Goal: Transaction & Acquisition: Purchase product/service

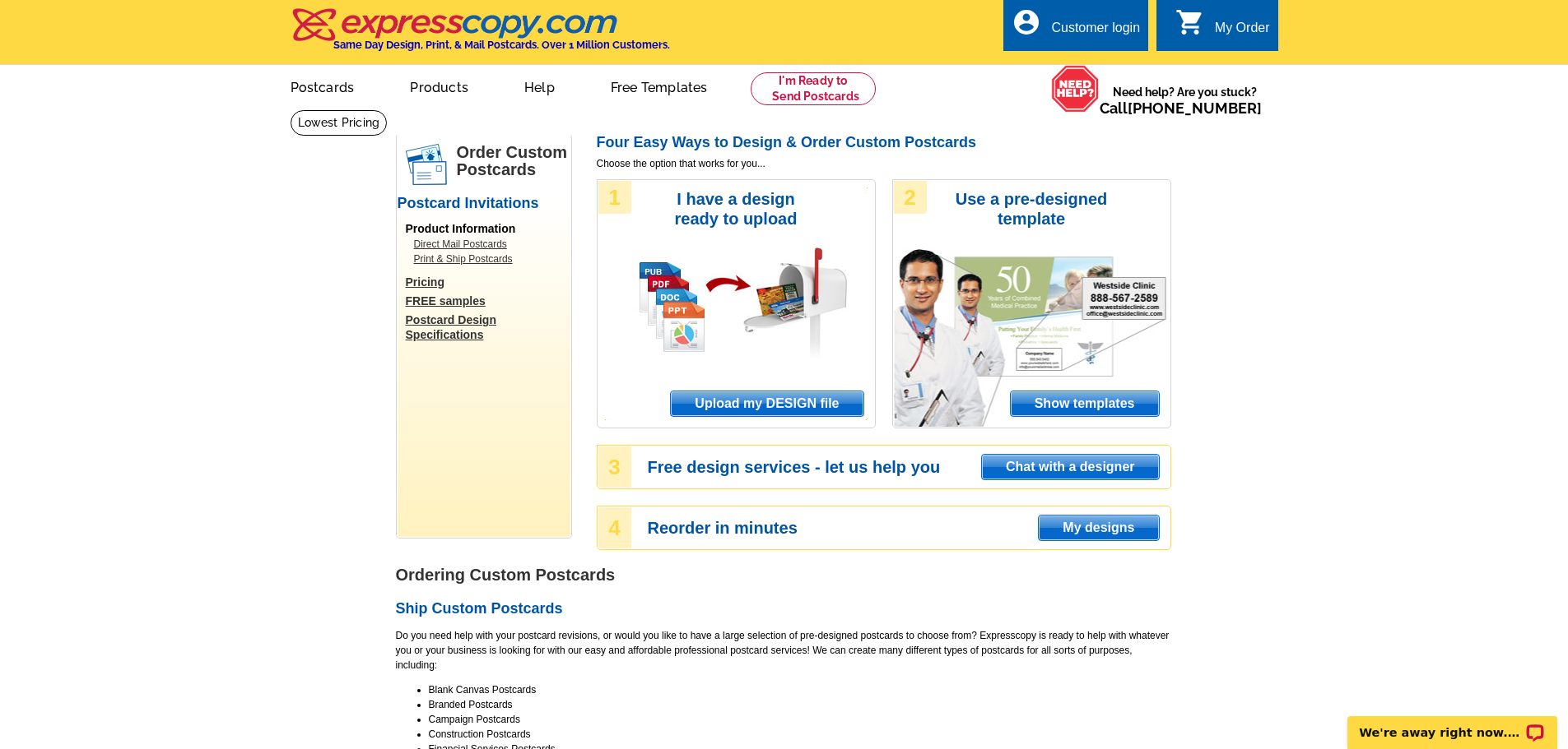
click at [449, 243] on link "Direct Mail Postcards" at bounding box center [488, 244] width 148 height 15
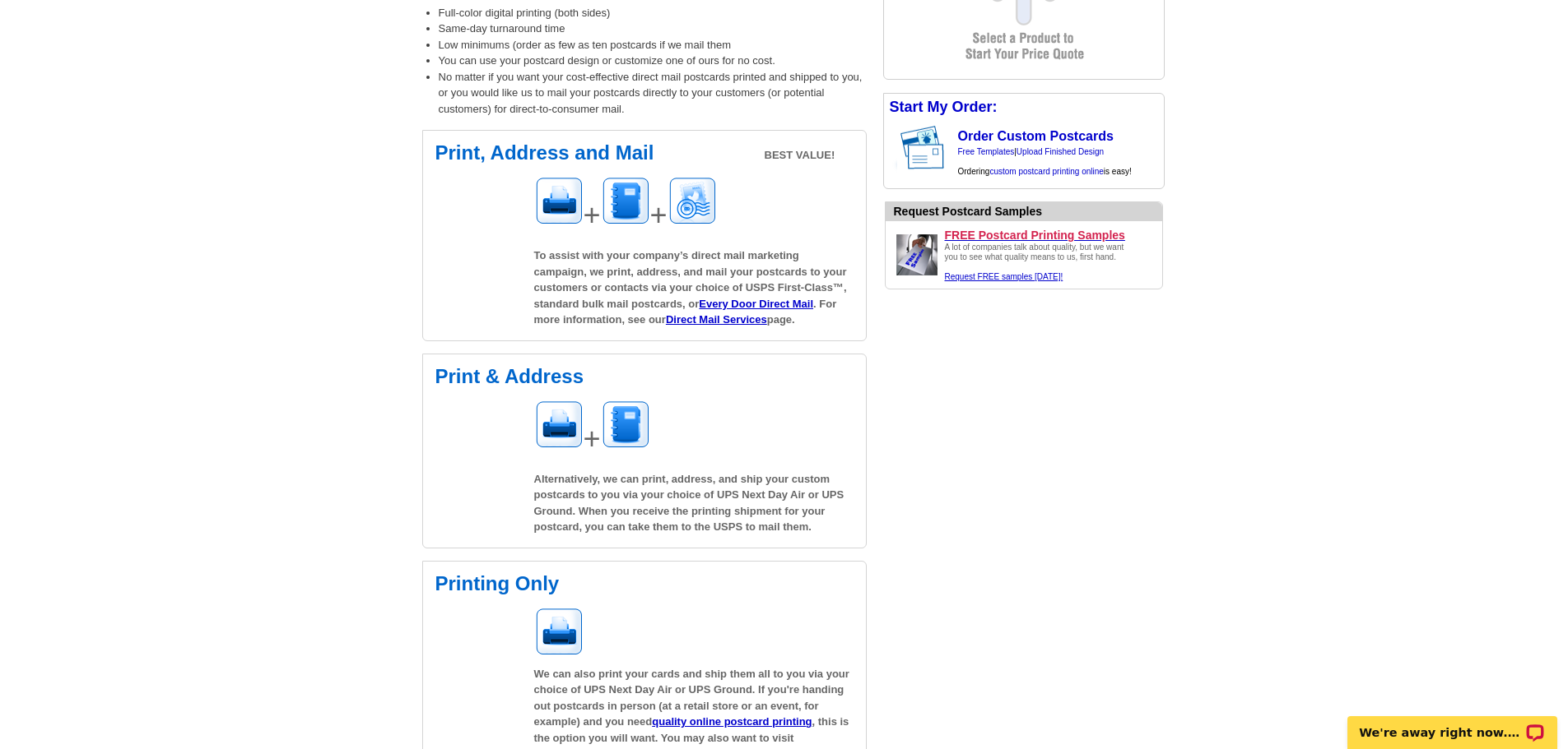
scroll to position [371, 0]
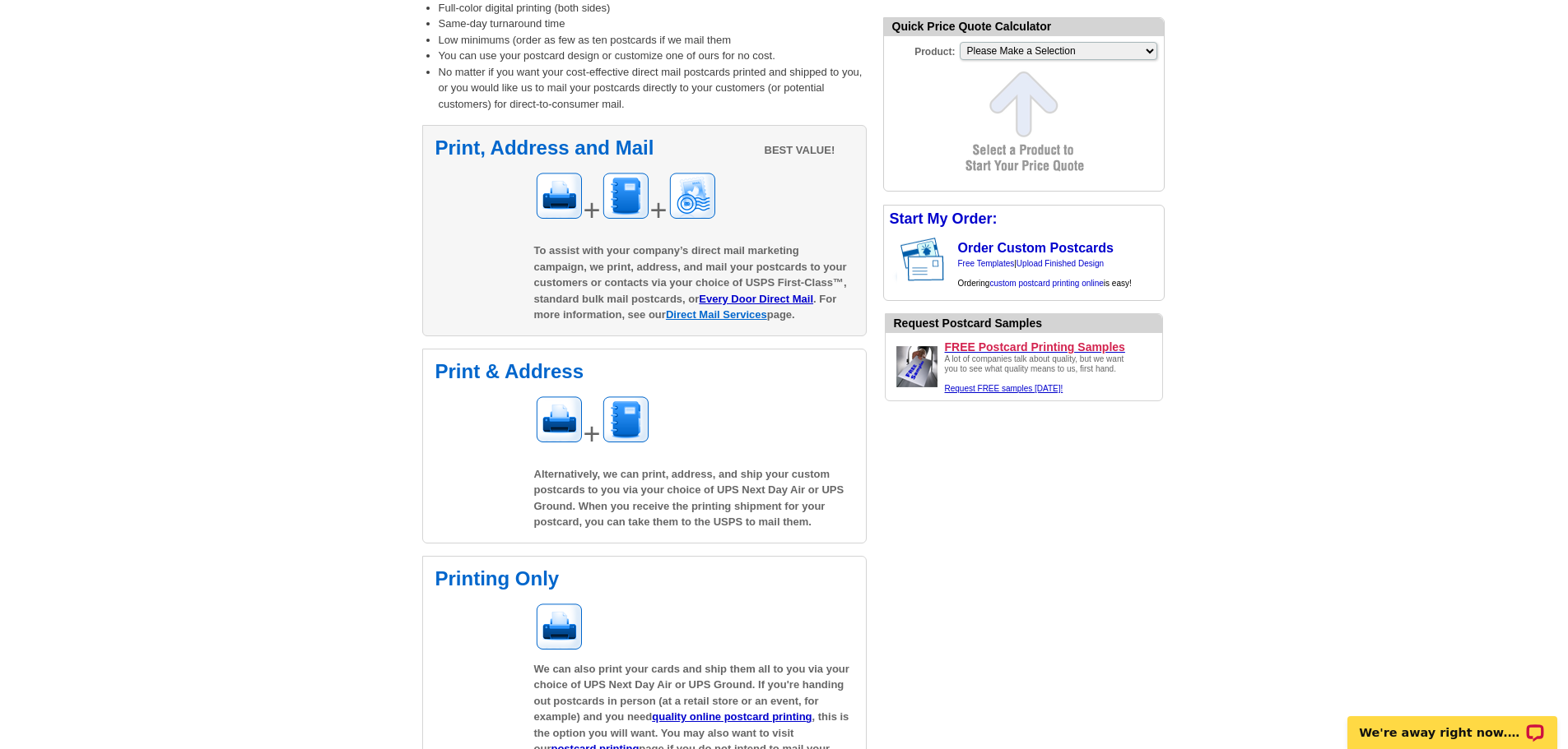
click at [694, 317] on link "Direct Mail Services" at bounding box center [716, 315] width 102 height 13
click at [739, 299] on link "Every Door Direct Mail" at bounding box center [756, 299] width 114 height 13
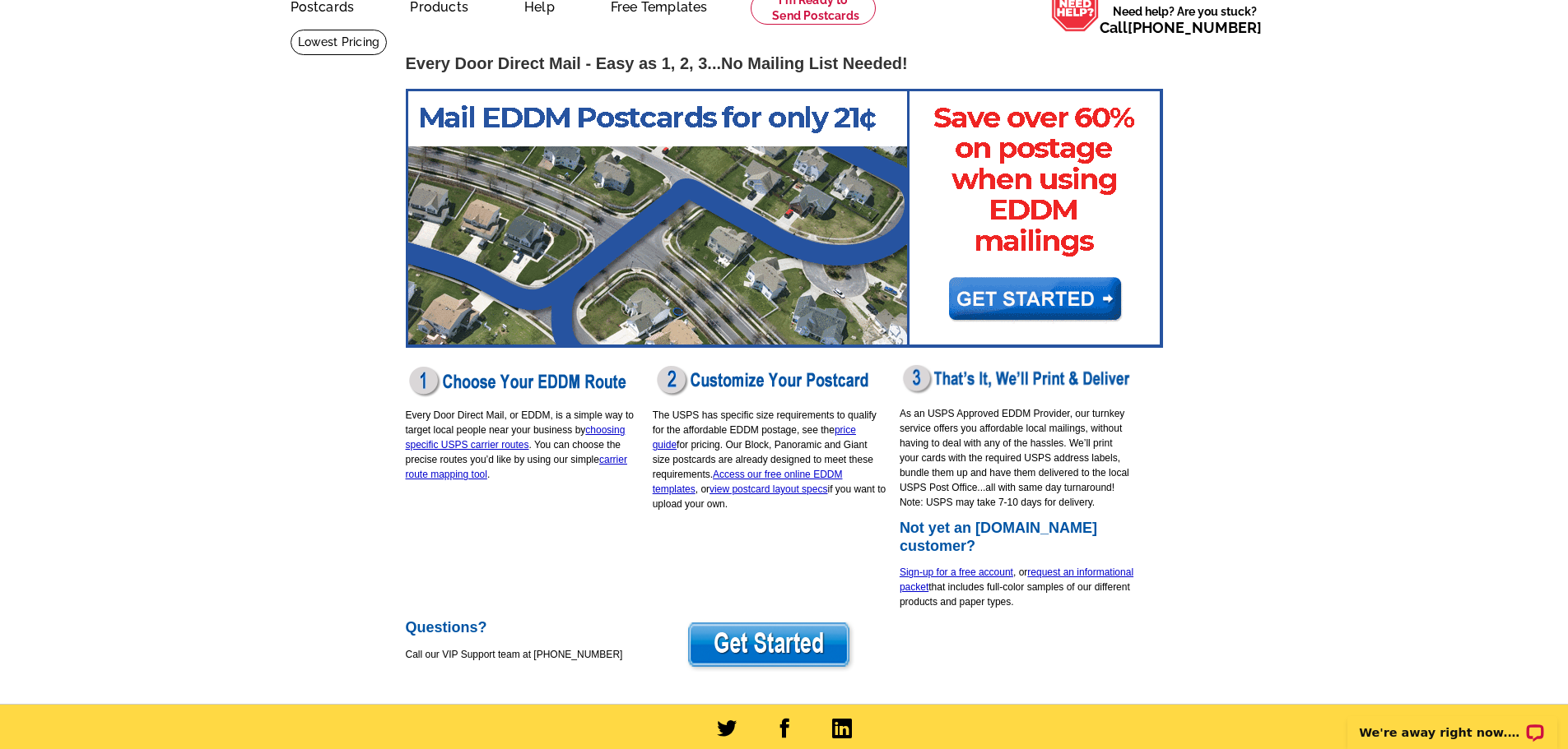
scroll to position [82, 0]
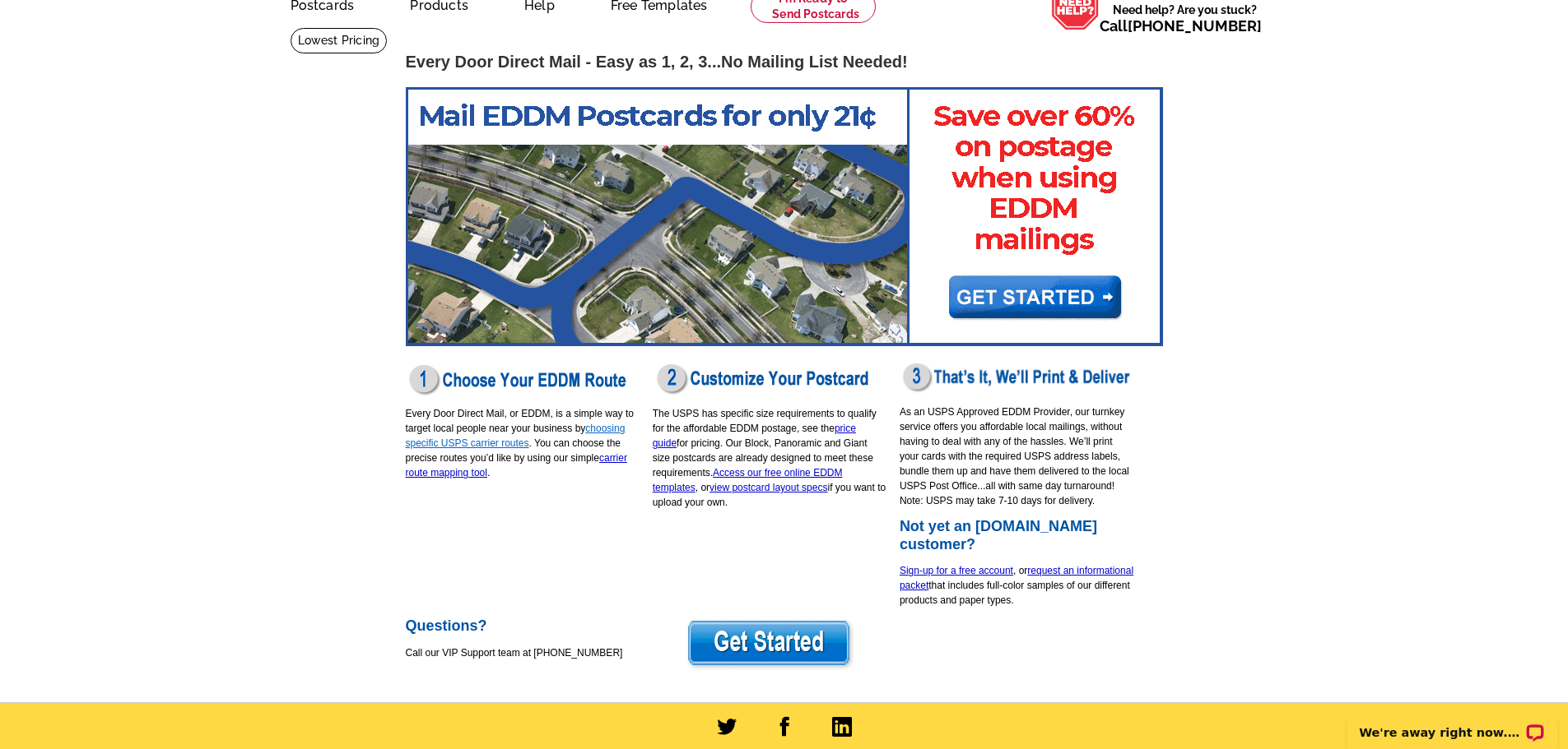
click at [477, 447] on link "choosing specific USPS carrier routes" at bounding box center [515, 435] width 220 height 26
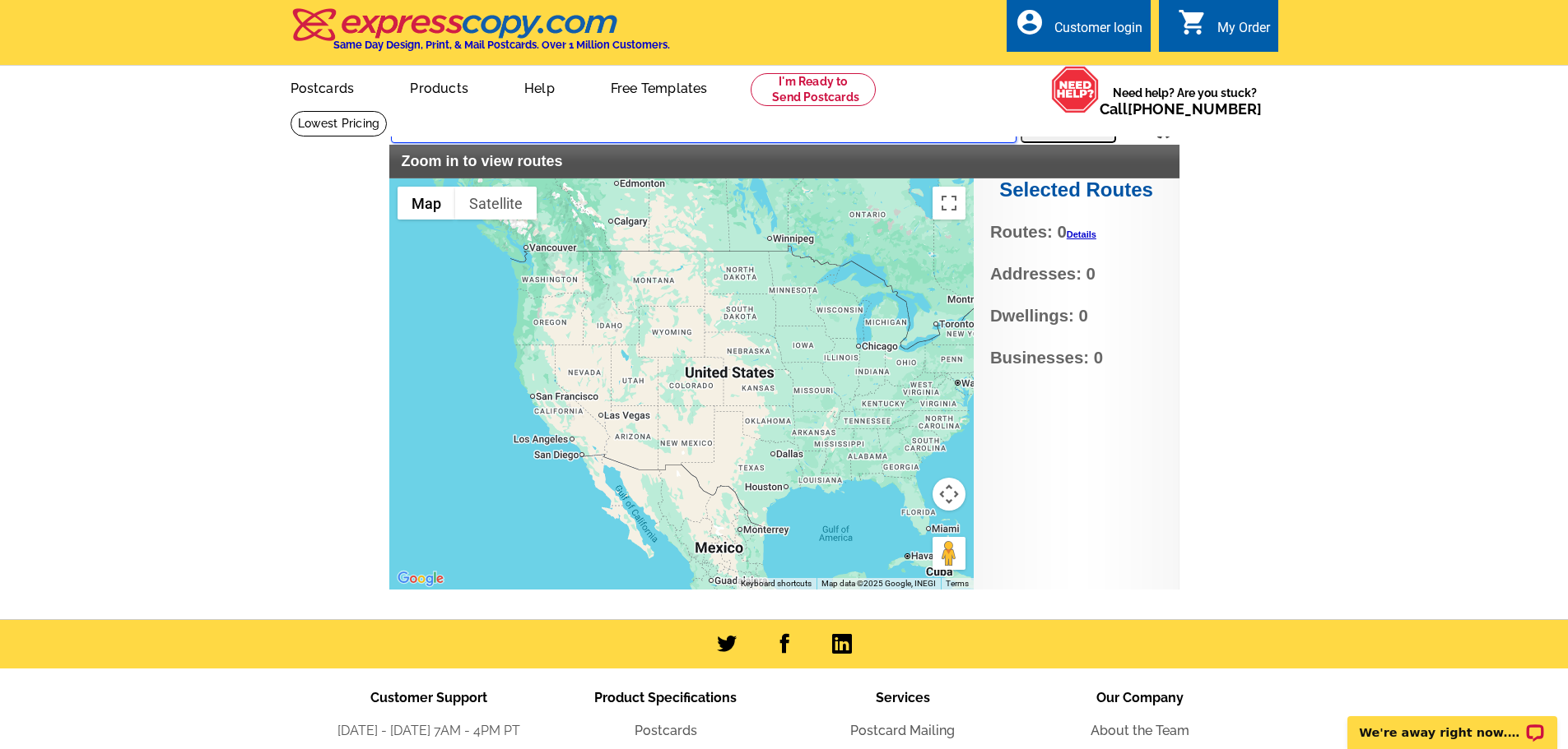
click at [437, 128] on input "text" at bounding box center [704, 128] width 625 height 30
type input "32081"
click at [1090, 135] on button "Search" at bounding box center [1068, 127] width 96 height 33
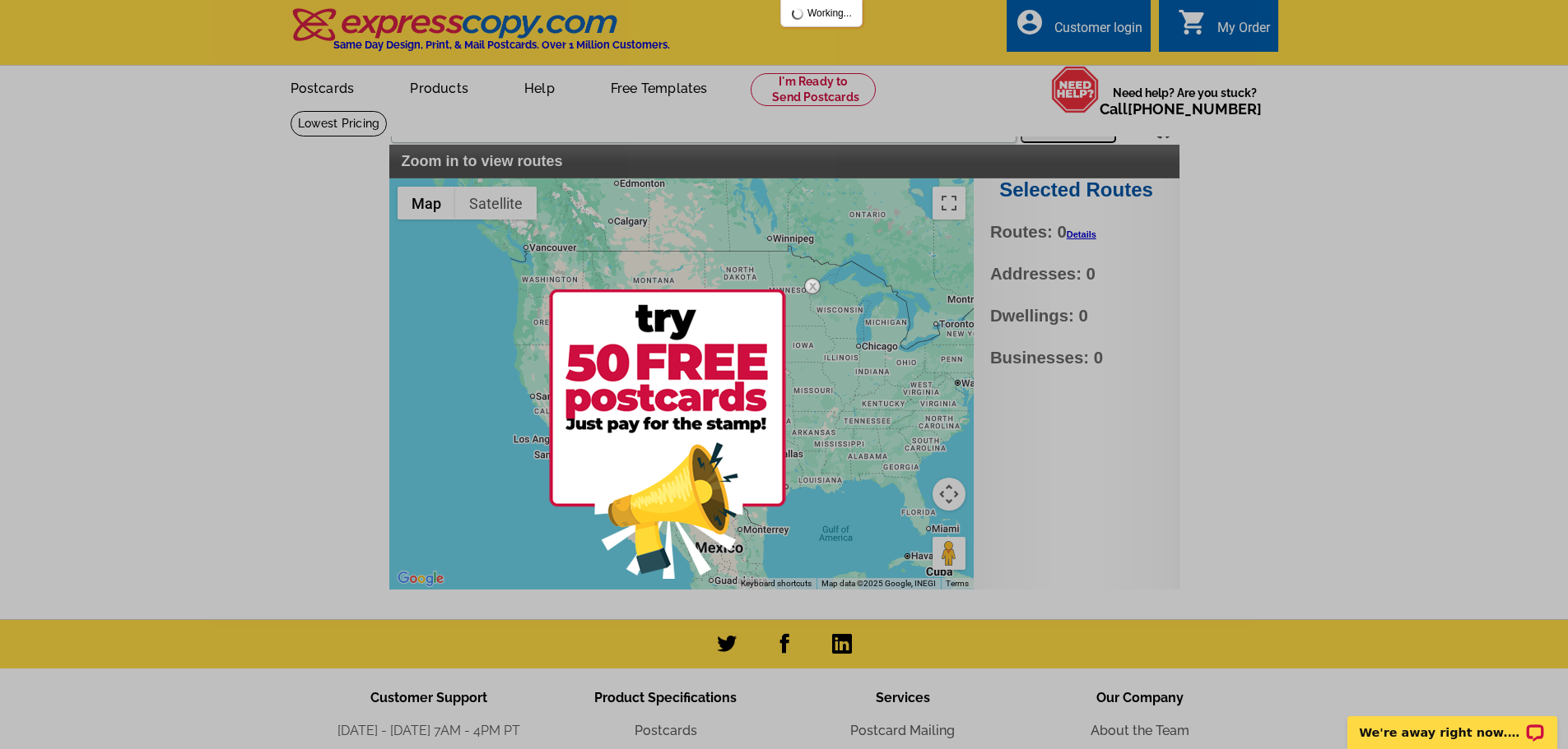
click at [812, 284] on img at bounding box center [811, 285] width 47 height 47
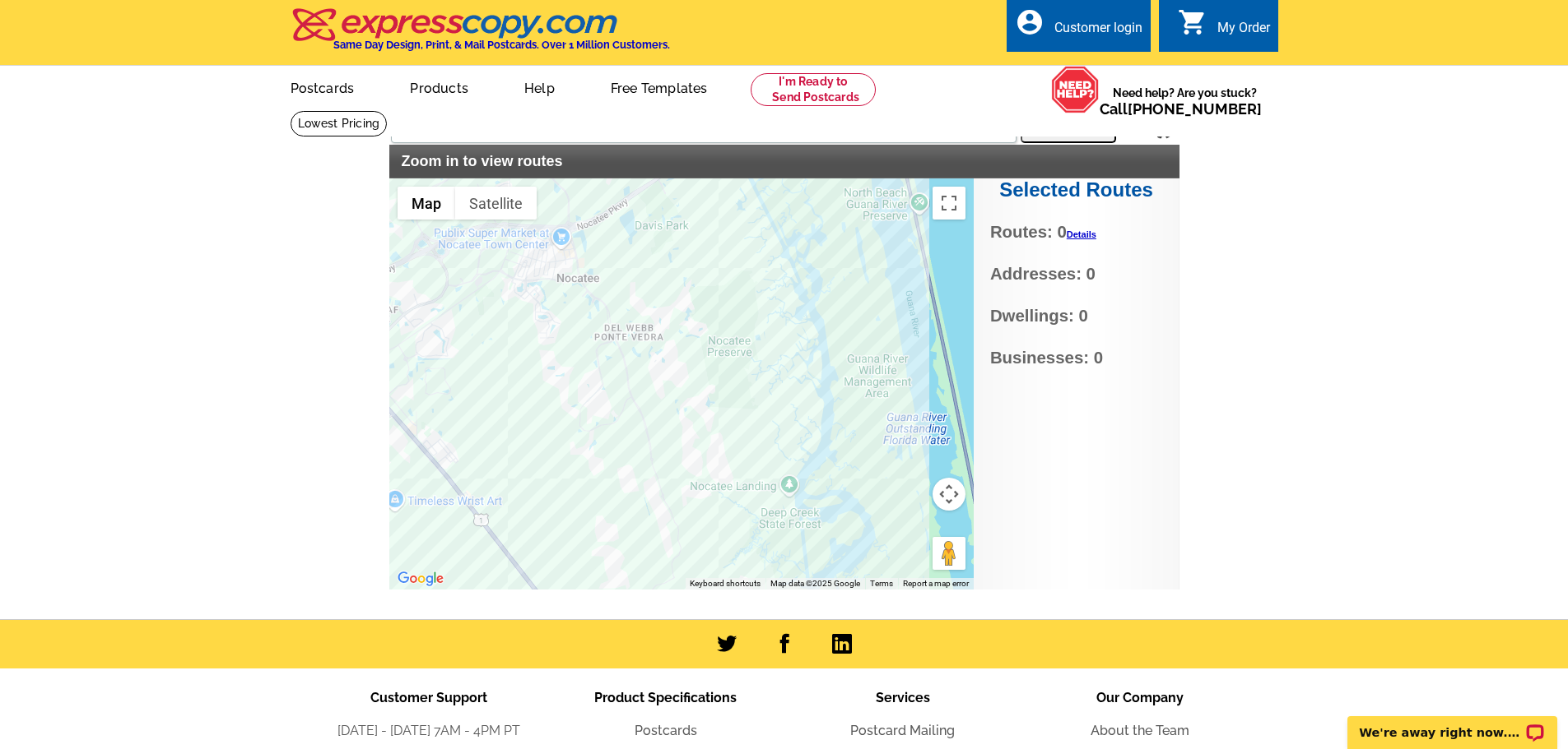
drag, startPoint x: 722, startPoint y: 374, endPoint x: 785, endPoint y: 296, distance: 100.3
click at [785, 296] on div at bounding box center [681, 383] width 585 height 411
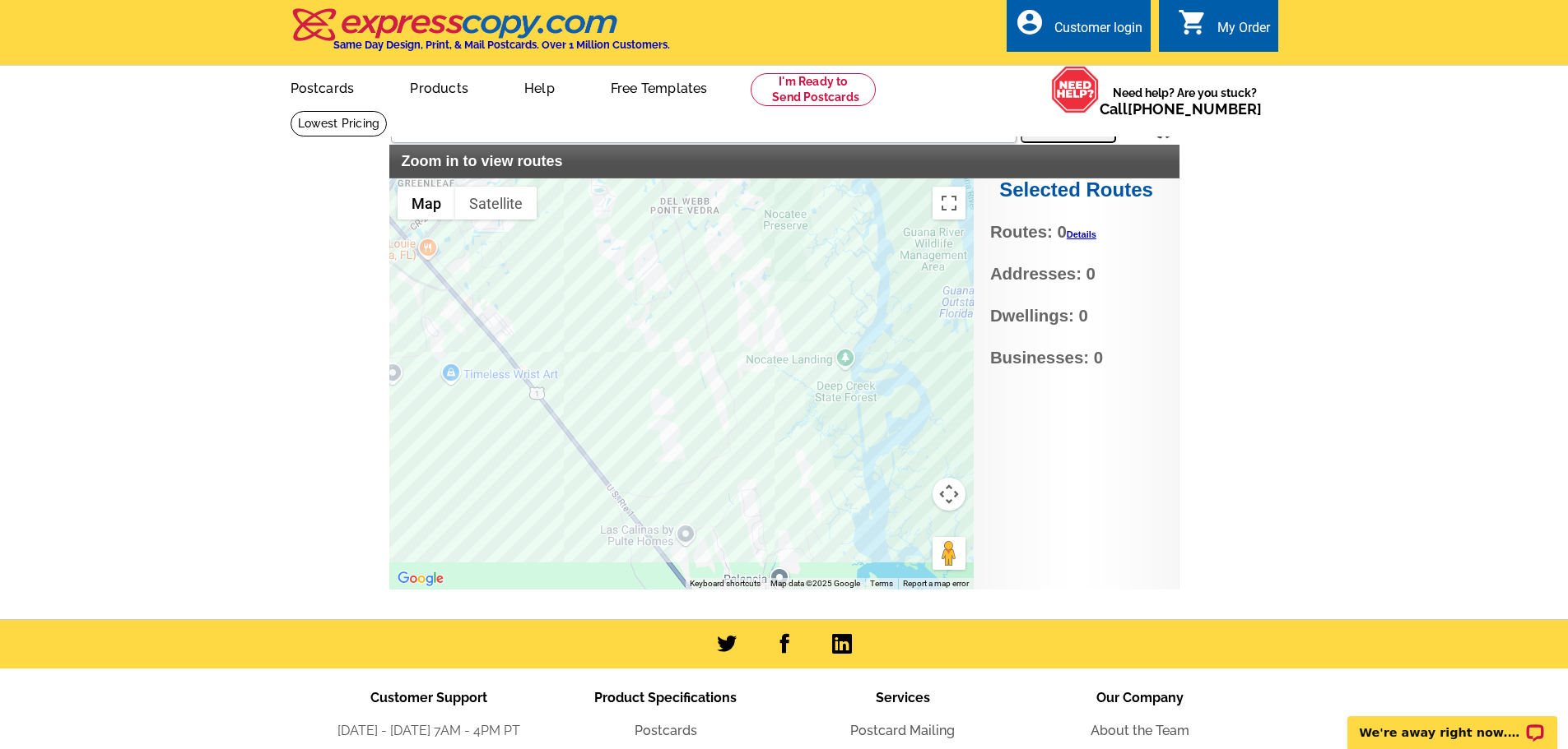
drag, startPoint x: 733, startPoint y: 530, endPoint x: 739, endPoint y: 434, distance: 96.2
click at [739, 434] on div at bounding box center [681, 383] width 585 height 411
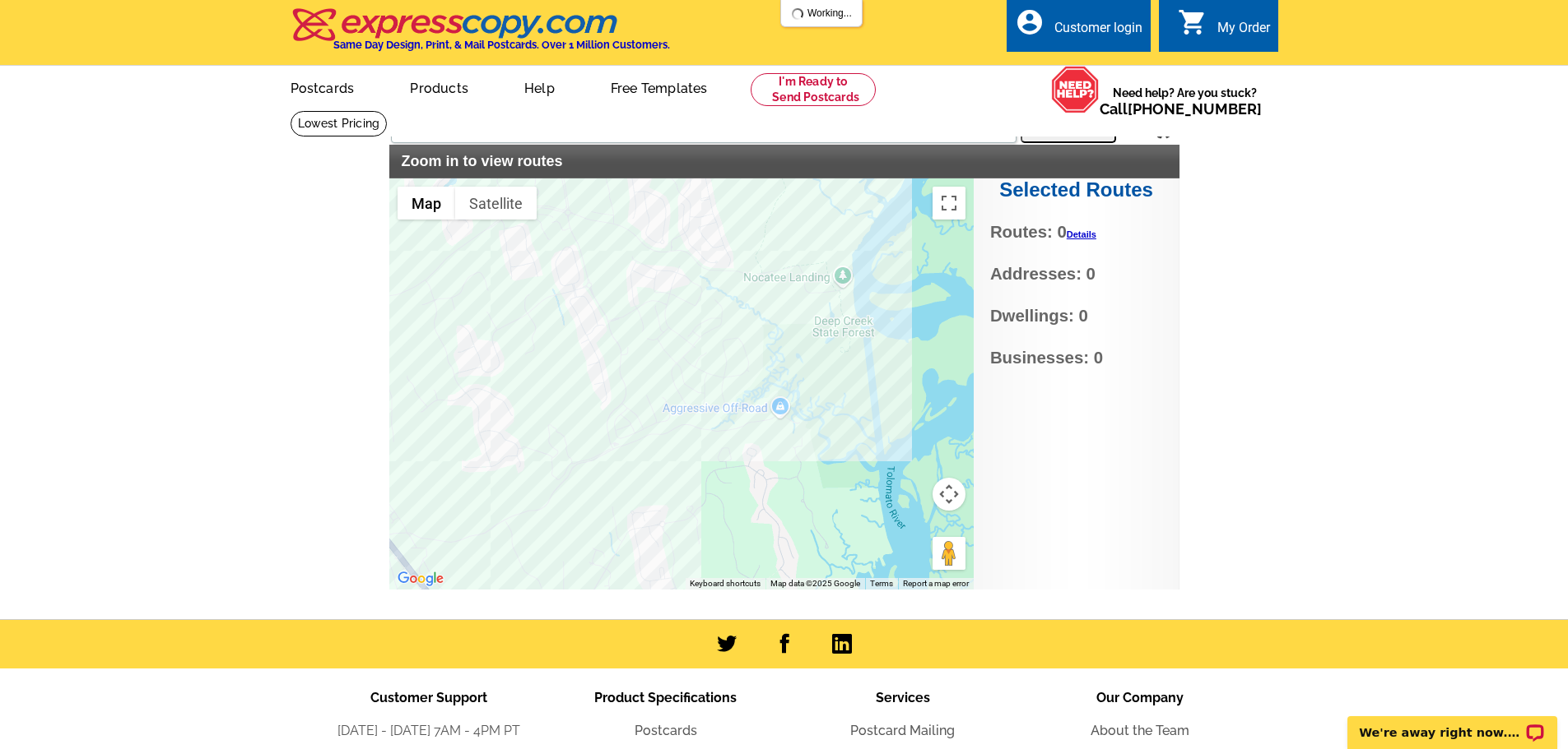
drag, startPoint x: 678, startPoint y: 524, endPoint x: 762, endPoint y: 550, distance: 87.9
click at [762, 550] on div at bounding box center [681, 383] width 585 height 411
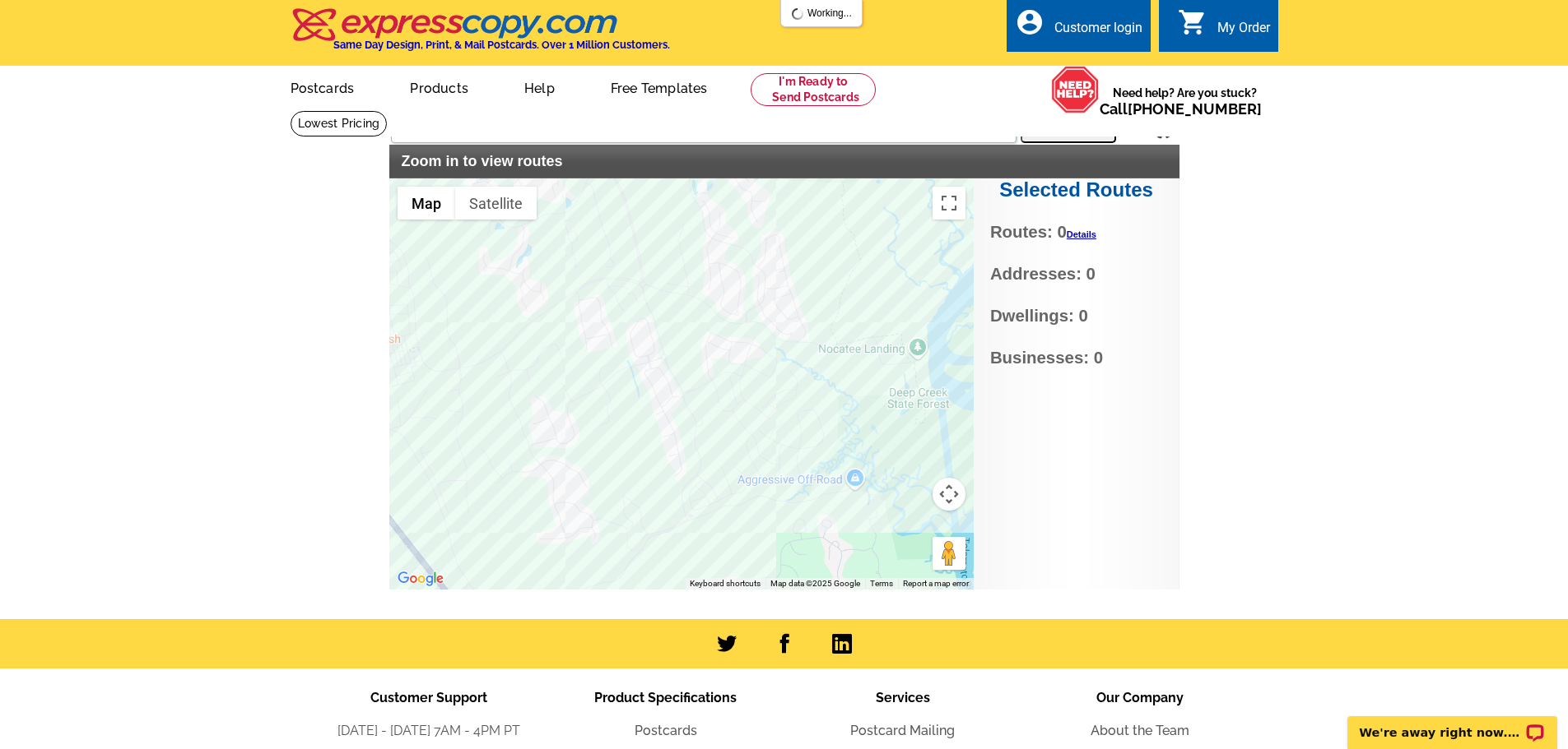
drag, startPoint x: 771, startPoint y: 483, endPoint x: 812, endPoint y: 524, distance: 58.0
click at [812, 524] on div at bounding box center [681, 383] width 585 height 411
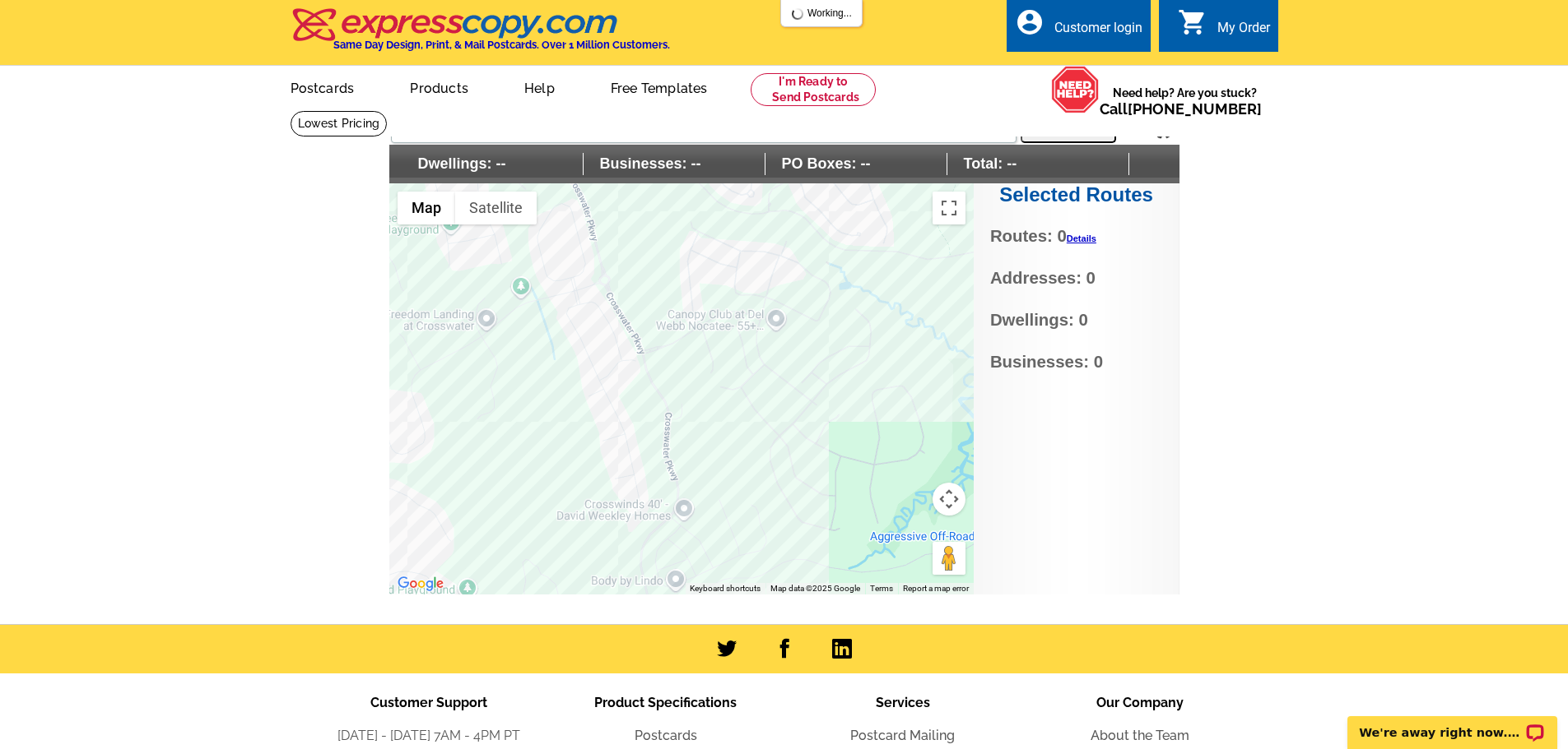
drag, startPoint x: 710, startPoint y: 469, endPoint x: 818, endPoint y: 514, distance: 117.0
click at [818, 514] on div at bounding box center [681, 389] width 585 height 411
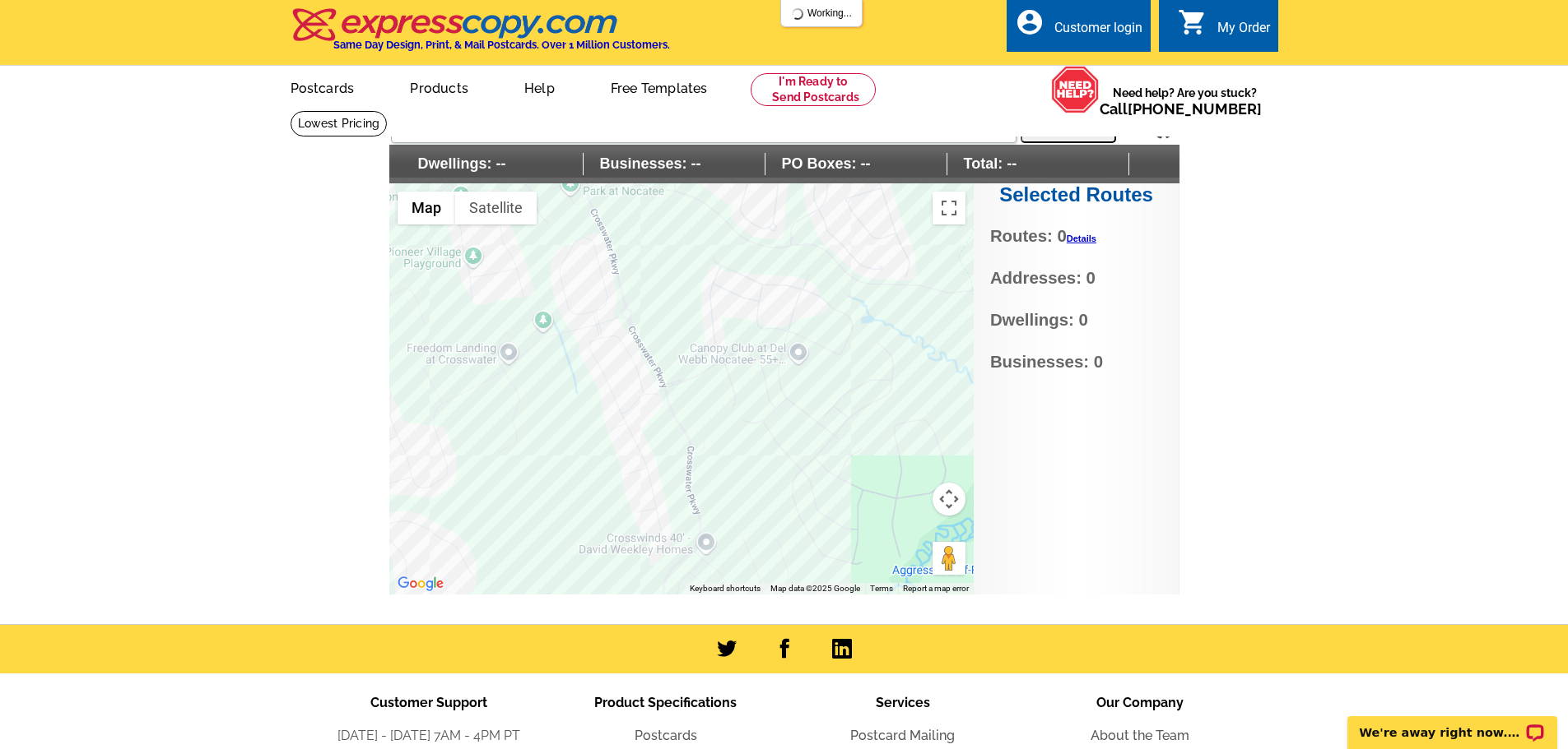
drag, startPoint x: 623, startPoint y: 405, endPoint x: 739, endPoint y: 493, distance: 145.6
click at [739, 496] on div at bounding box center [681, 389] width 585 height 411
click at [601, 308] on div at bounding box center [681, 389] width 585 height 411
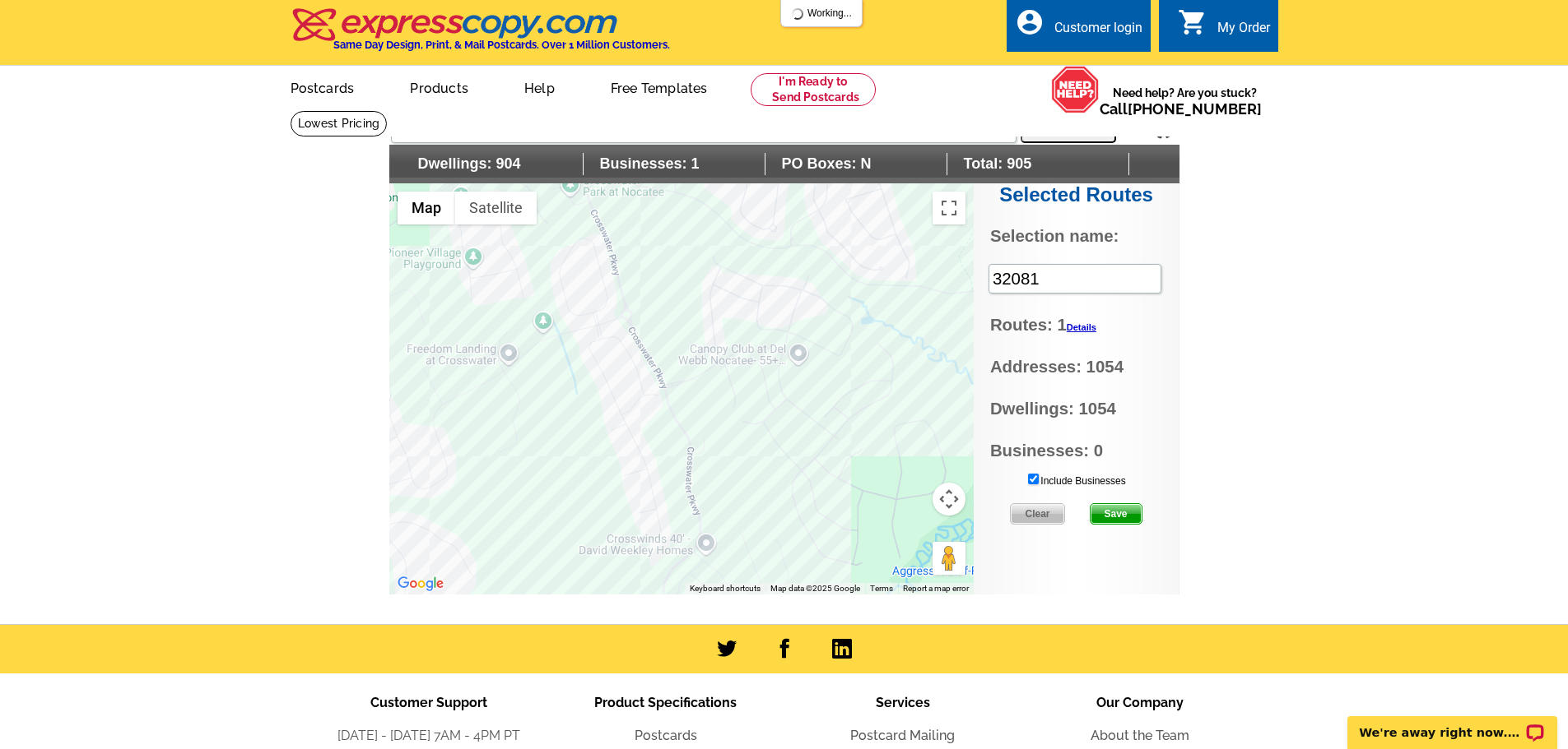
click at [629, 409] on div at bounding box center [681, 389] width 585 height 411
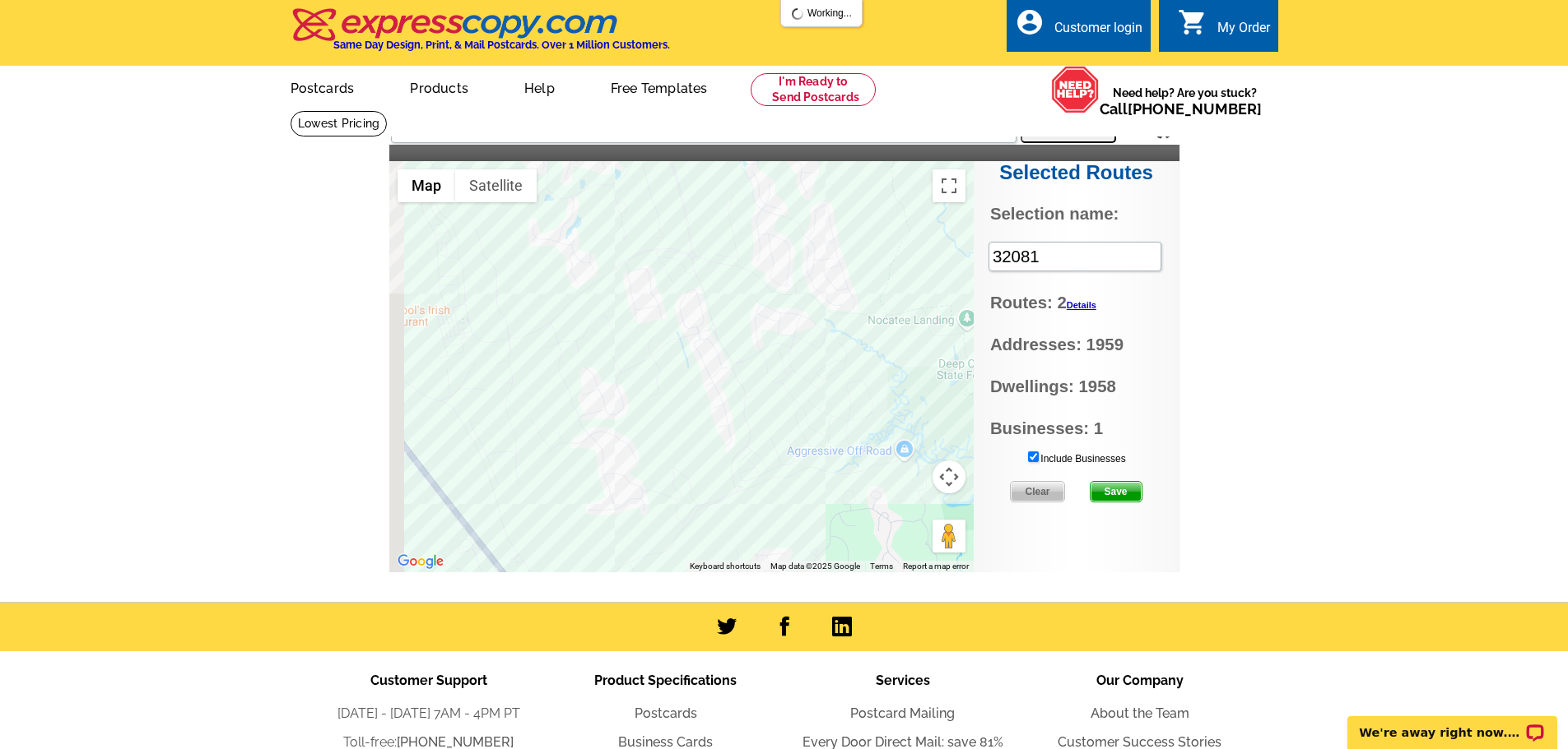
drag, startPoint x: 590, startPoint y: 472, endPoint x: 700, endPoint y: 431, distance: 117.4
click at [699, 431] on div at bounding box center [681, 367] width 585 height 411
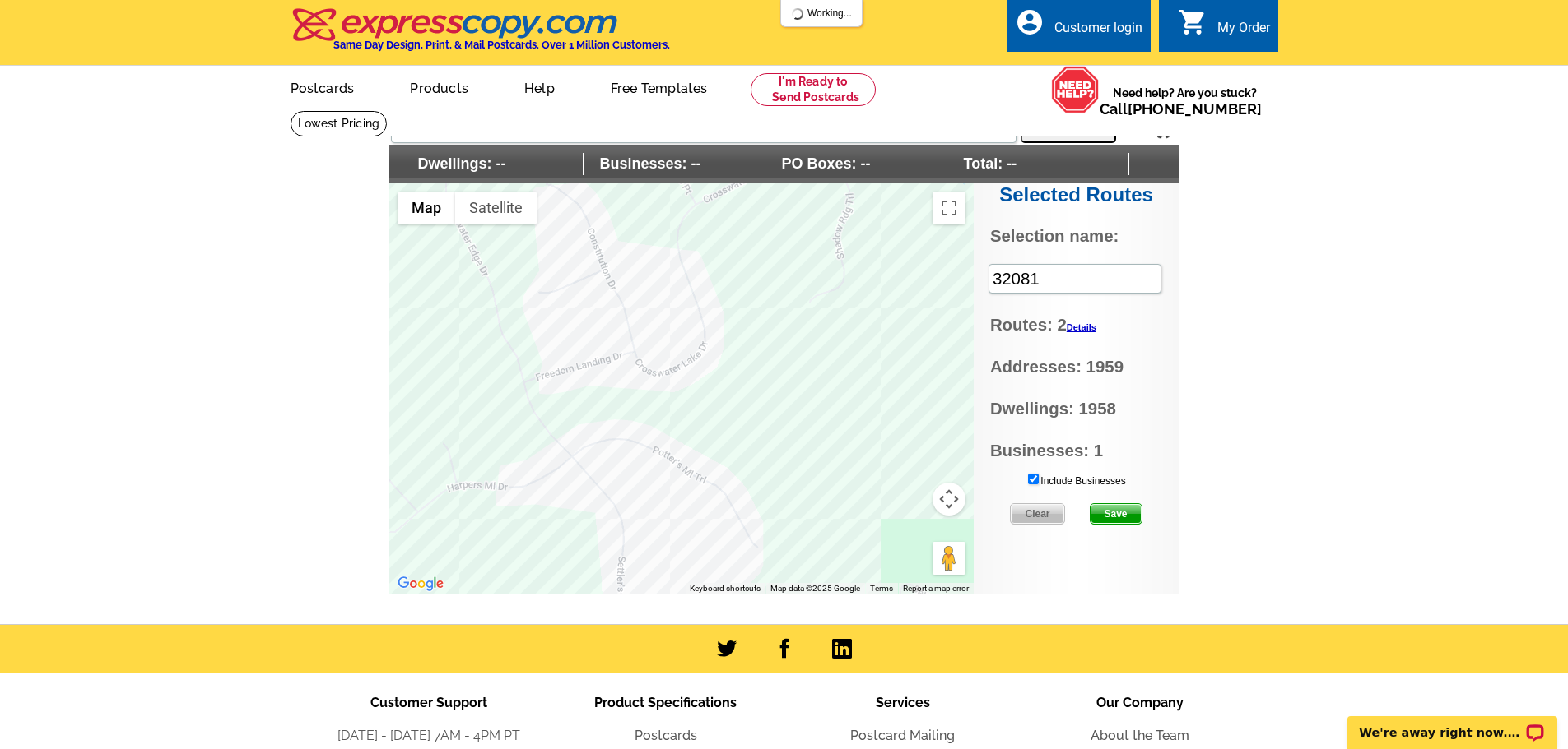
drag, startPoint x: 639, startPoint y: 393, endPoint x: 859, endPoint y: 453, distance: 228.0
click at [859, 453] on div at bounding box center [681, 389] width 585 height 411
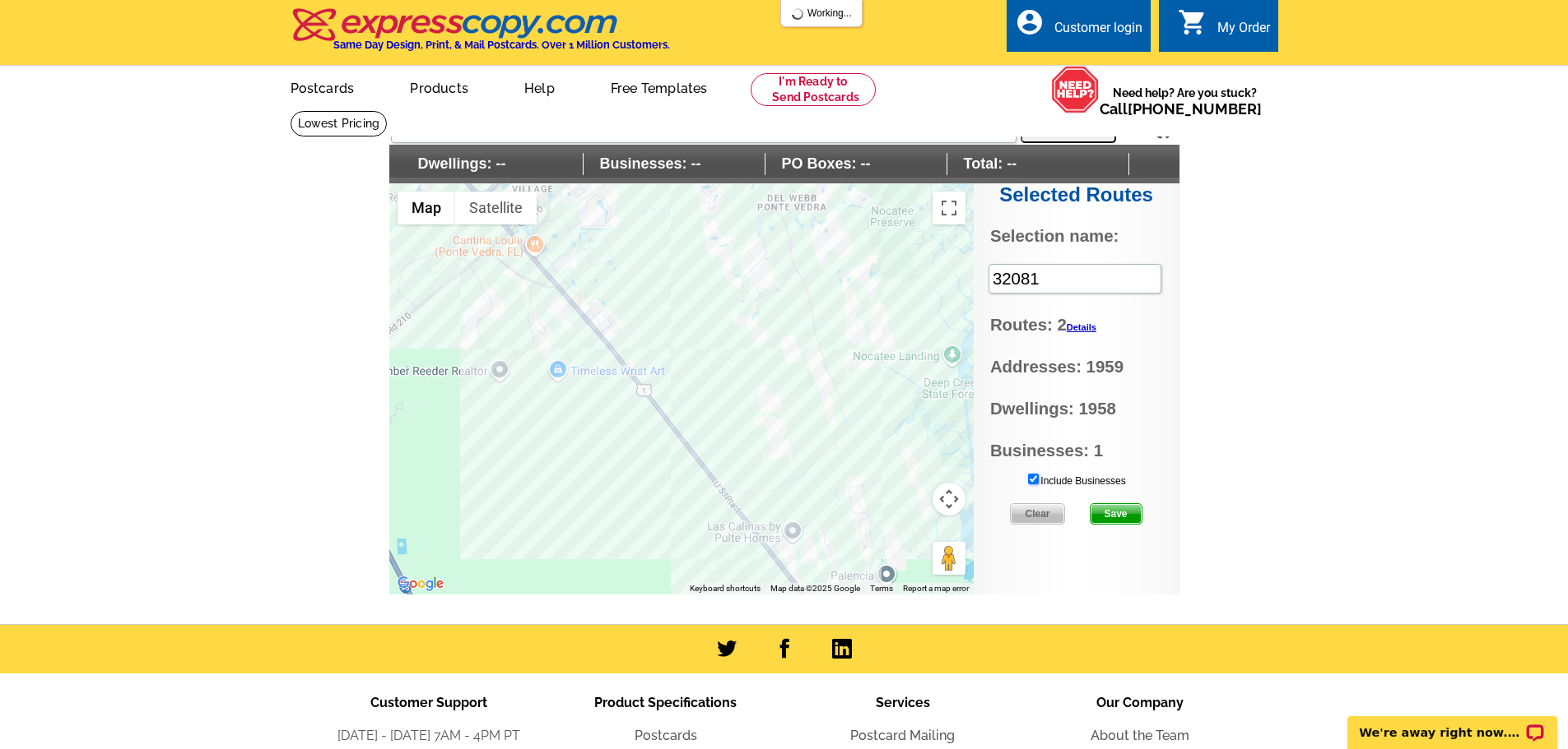
click at [1035, 479] on input "Include Businesses" at bounding box center [1033, 479] width 11 height 11
click at [680, 315] on div at bounding box center [681, 389] width 585 height 411
click at [681, 315] on div at bounding box center [681, 389] width 585 height 411
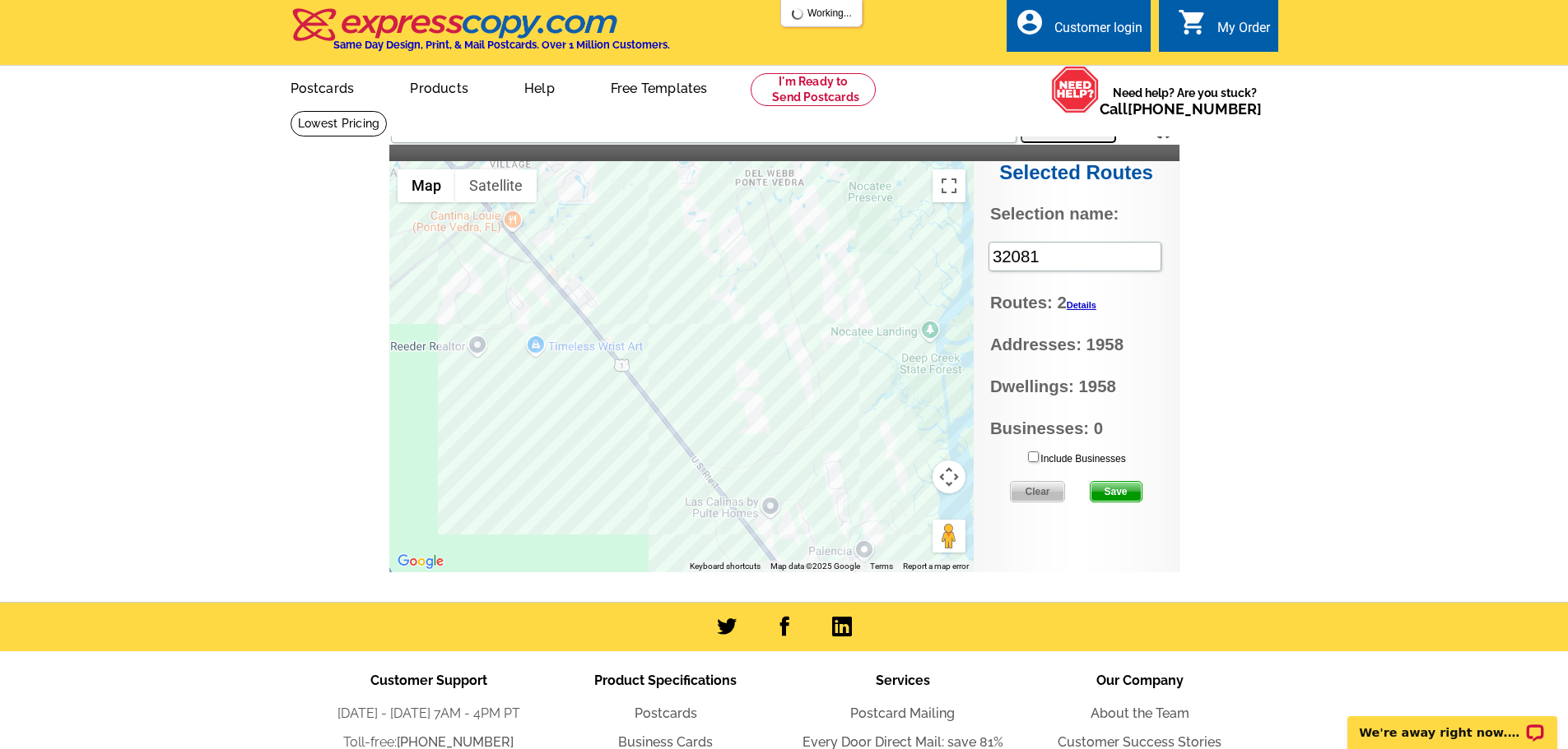
drag, startPoint x: 717, startPoint y: 454, endPoint x: 610, endPoint y: 445, distance: 107.4
click at [610, 445] on div at bounding box center [681, 367] width 585 height 411
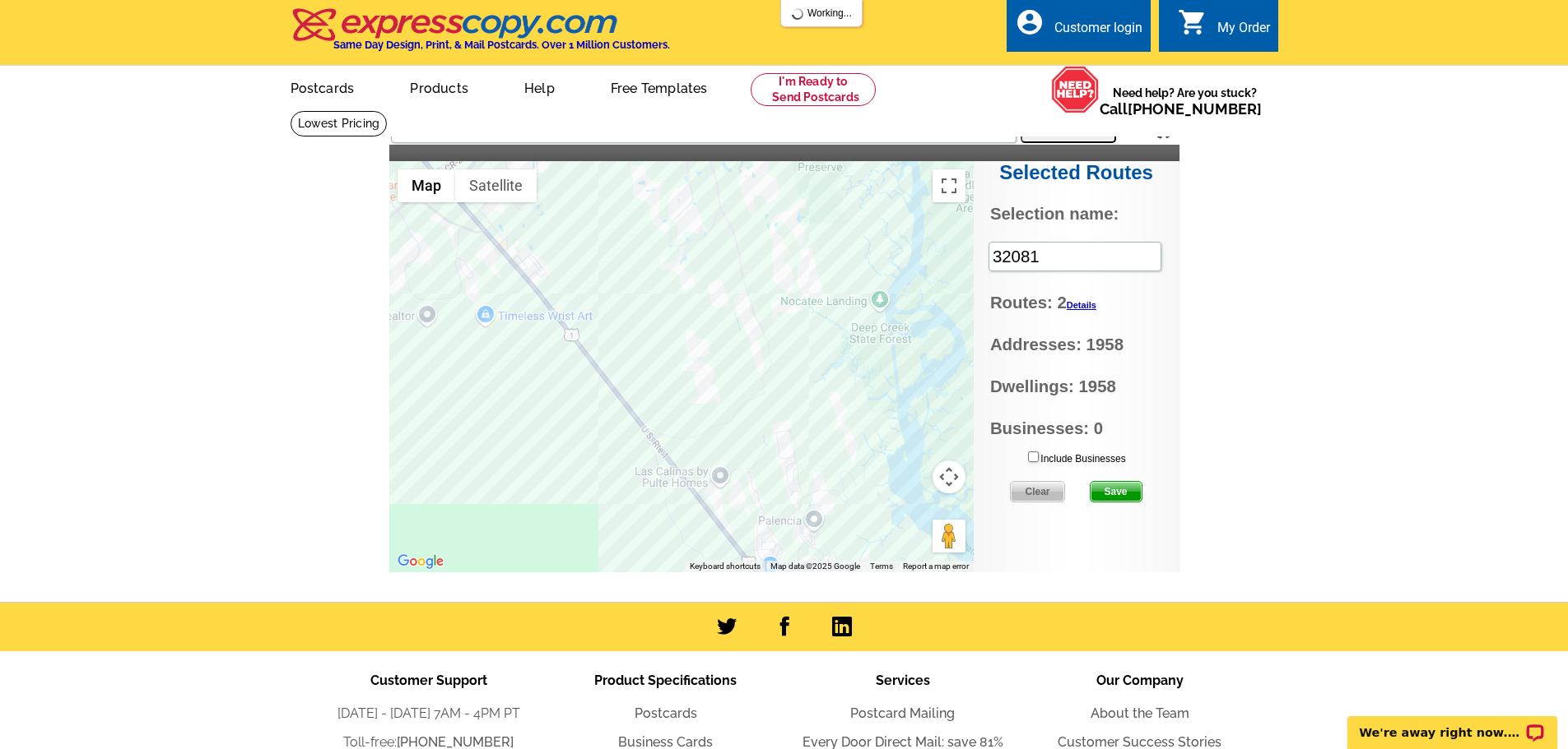
click at [558, 429] on div at bounding box center [681, 367] width 585 height 411
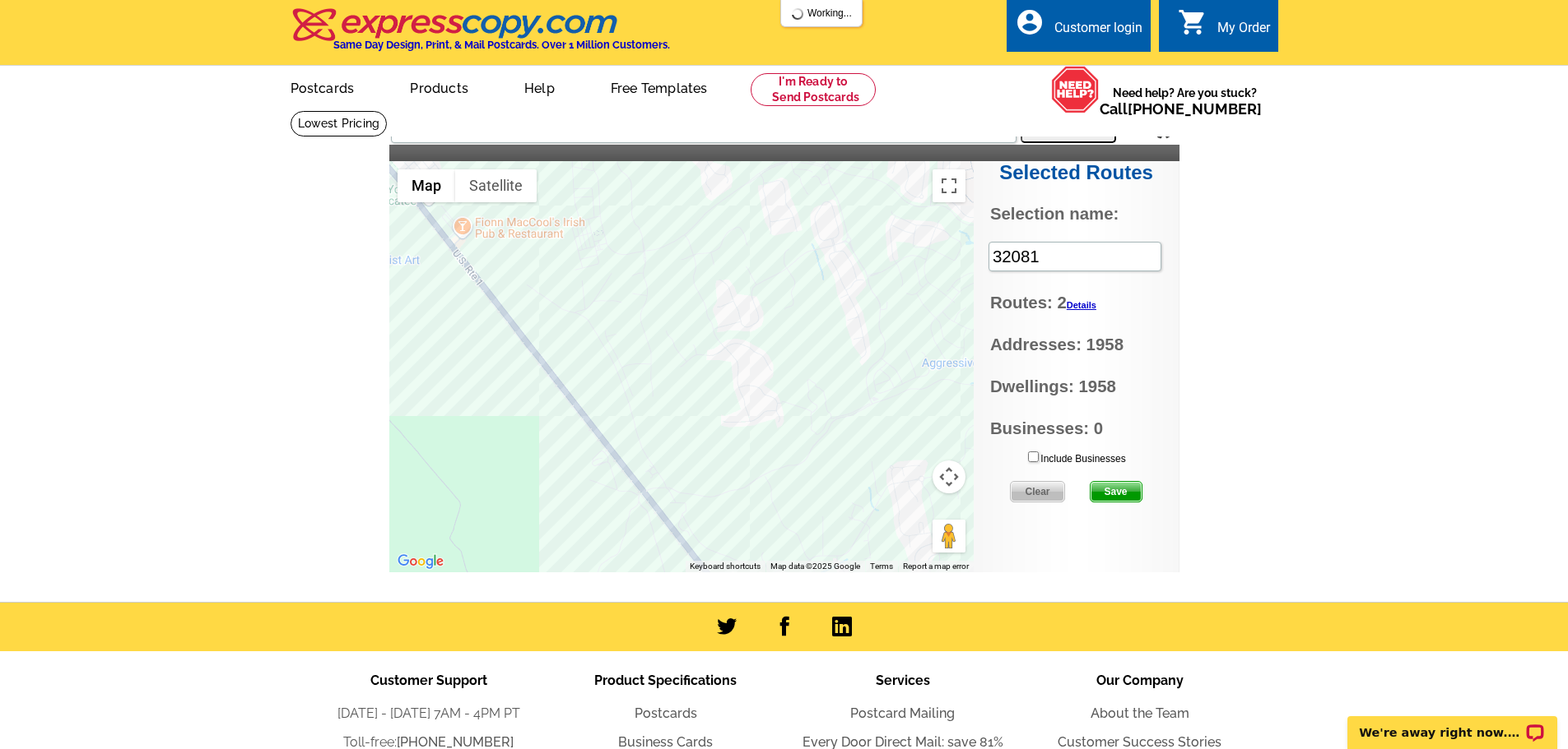
drag, startPoint x: 597, startPoint y: 426, endPoint x: 498, endPoint y: 491, distance: 118.4
click at [498, 491] on div at bounding box center [681, 367] width 585 height 411
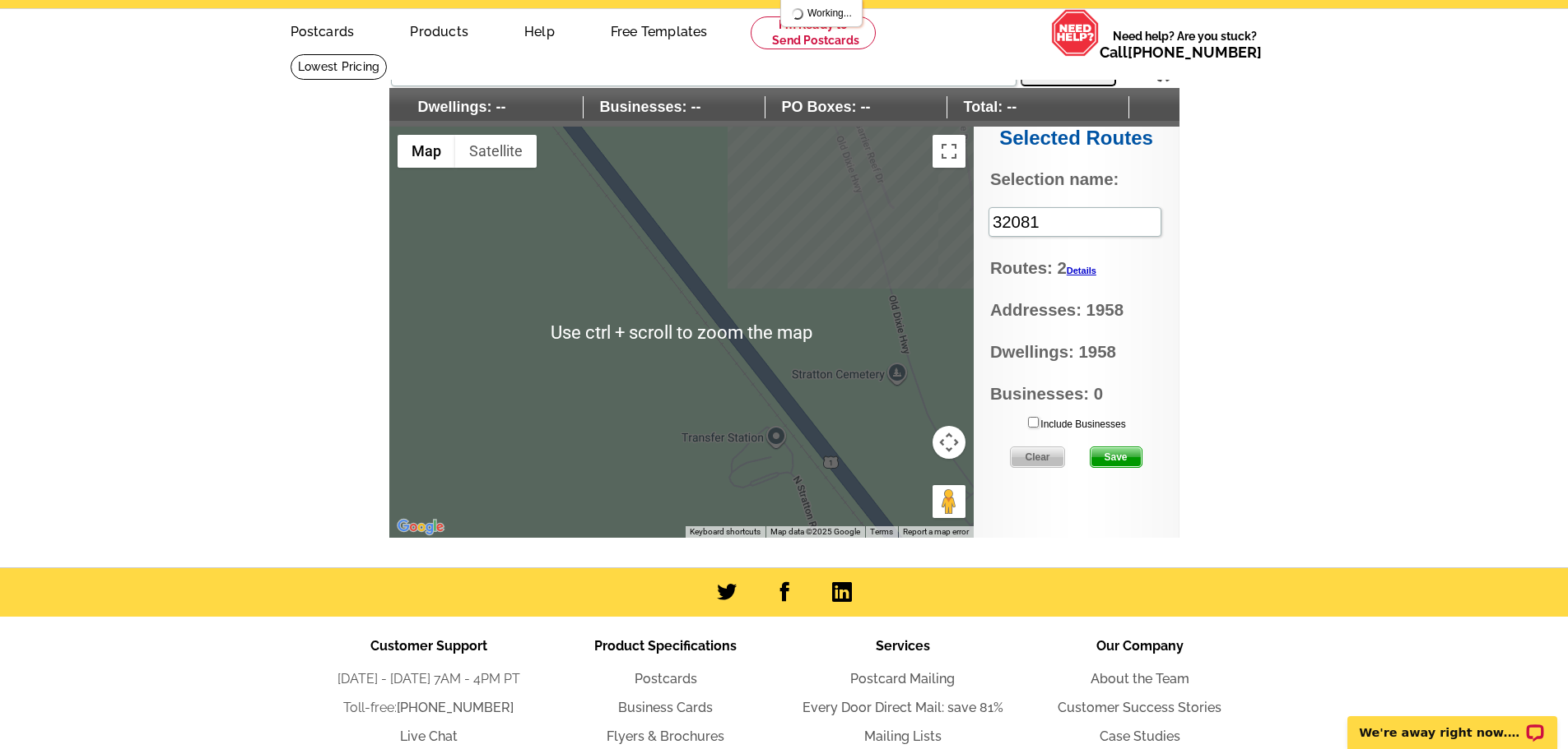
scroll to position [62, 0]
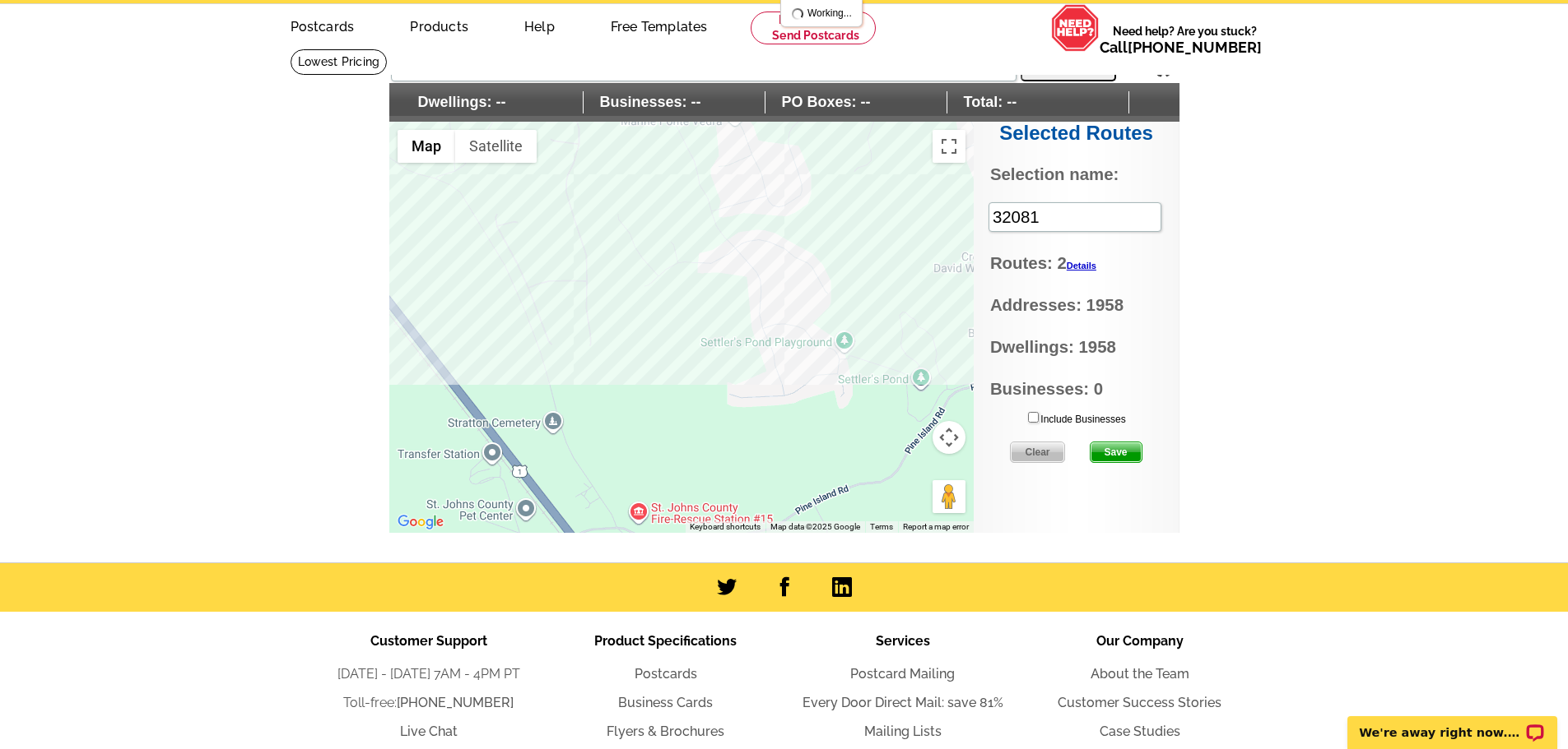
drag, startPoint x: 728, startPoint y: 354, endPoint x: 509, endPoint y: 360, distance: 219.1
click at [509, 360] on div at bounding box center [681, 327] width 585 height 411
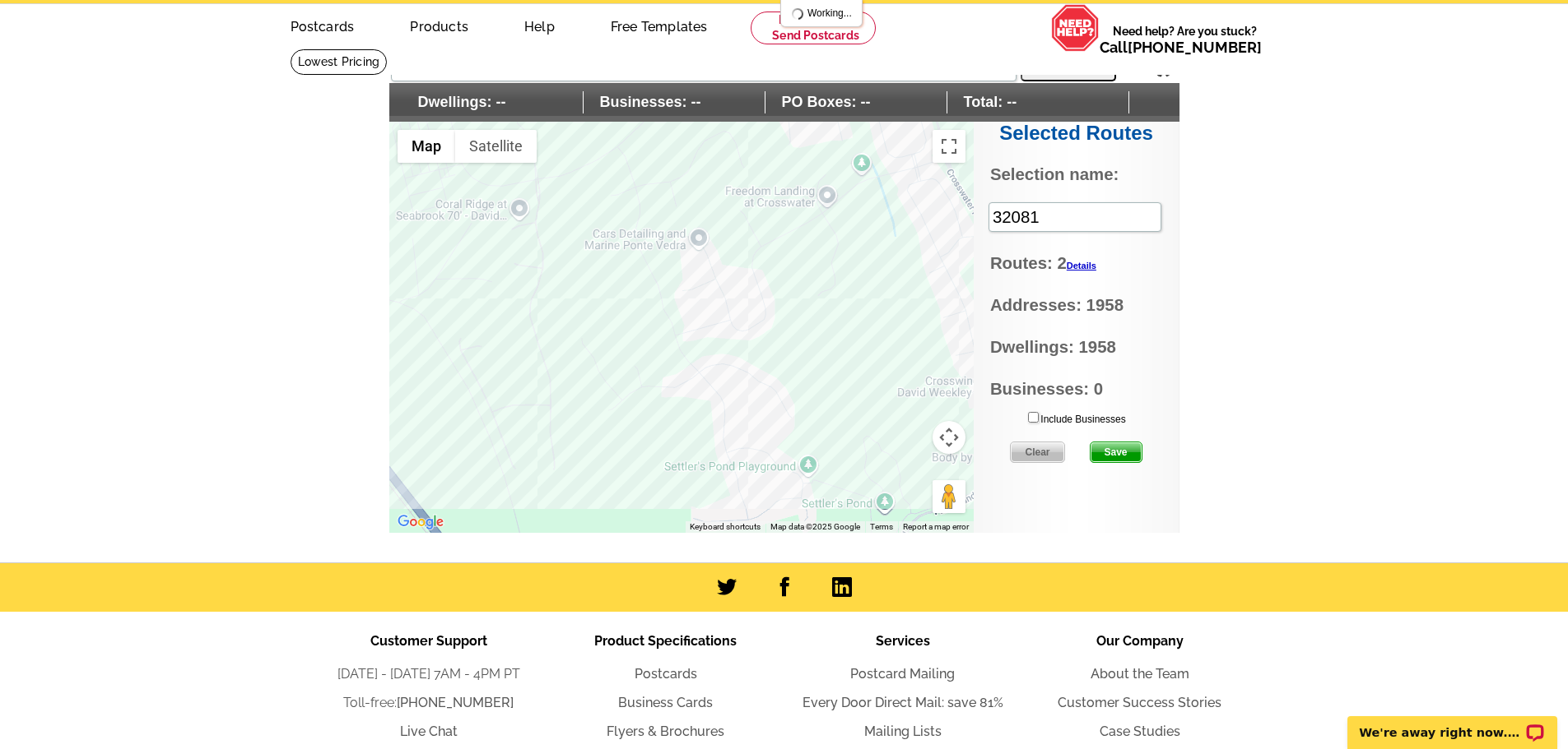
drag, startPoint x: 655, startPoint y: 391, endPoint x: 618, endPoint y: 515, distance: 129.4
click at [618, 518] on div at bounding box center [681, 327] width 585 height 411
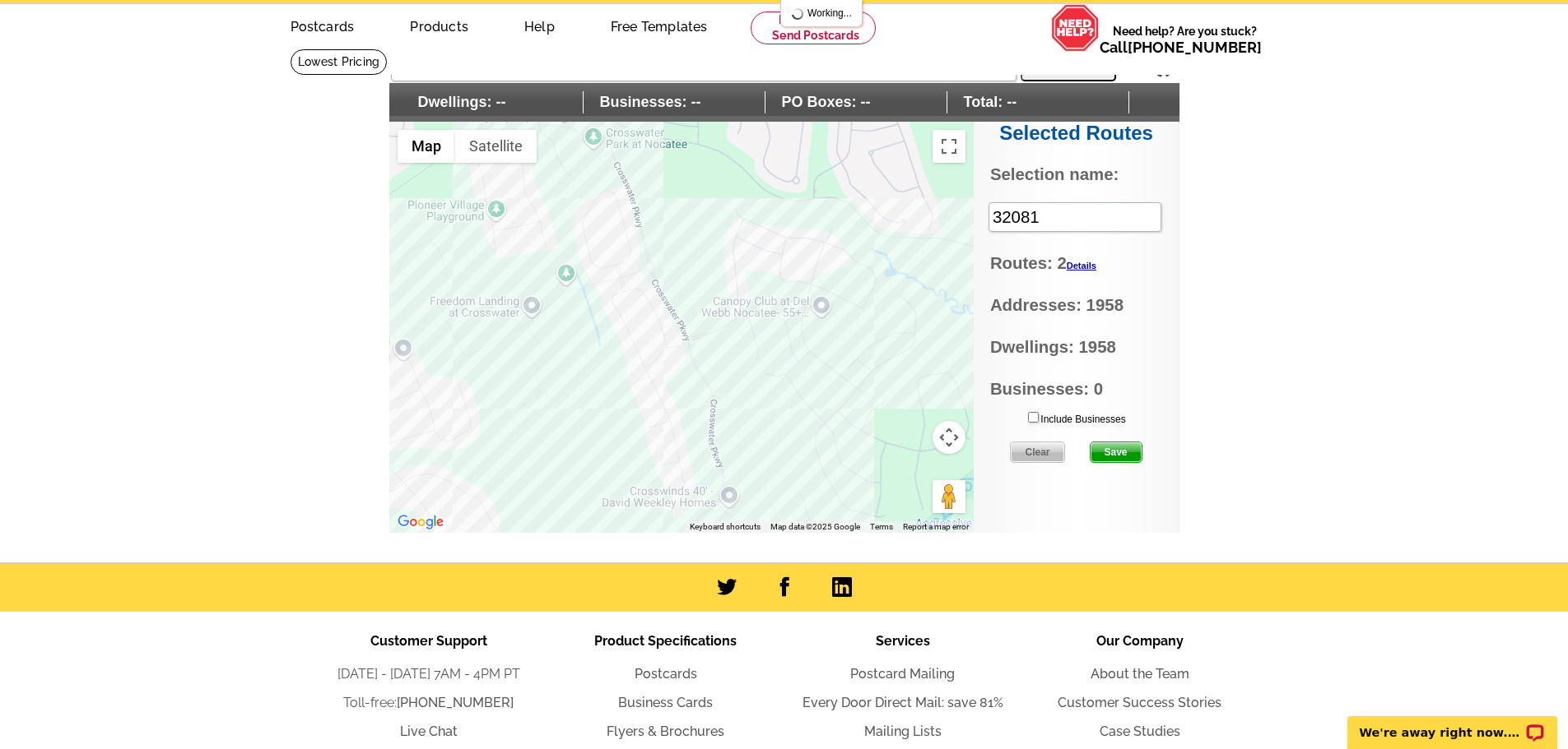
drag, startPoint x: 859, startPoint y: 357, endPoint x: 560, endPoint y: 468, distance: 318.9
click at [560, 468] on div at bounding box center [681, 327] width 585 height 411
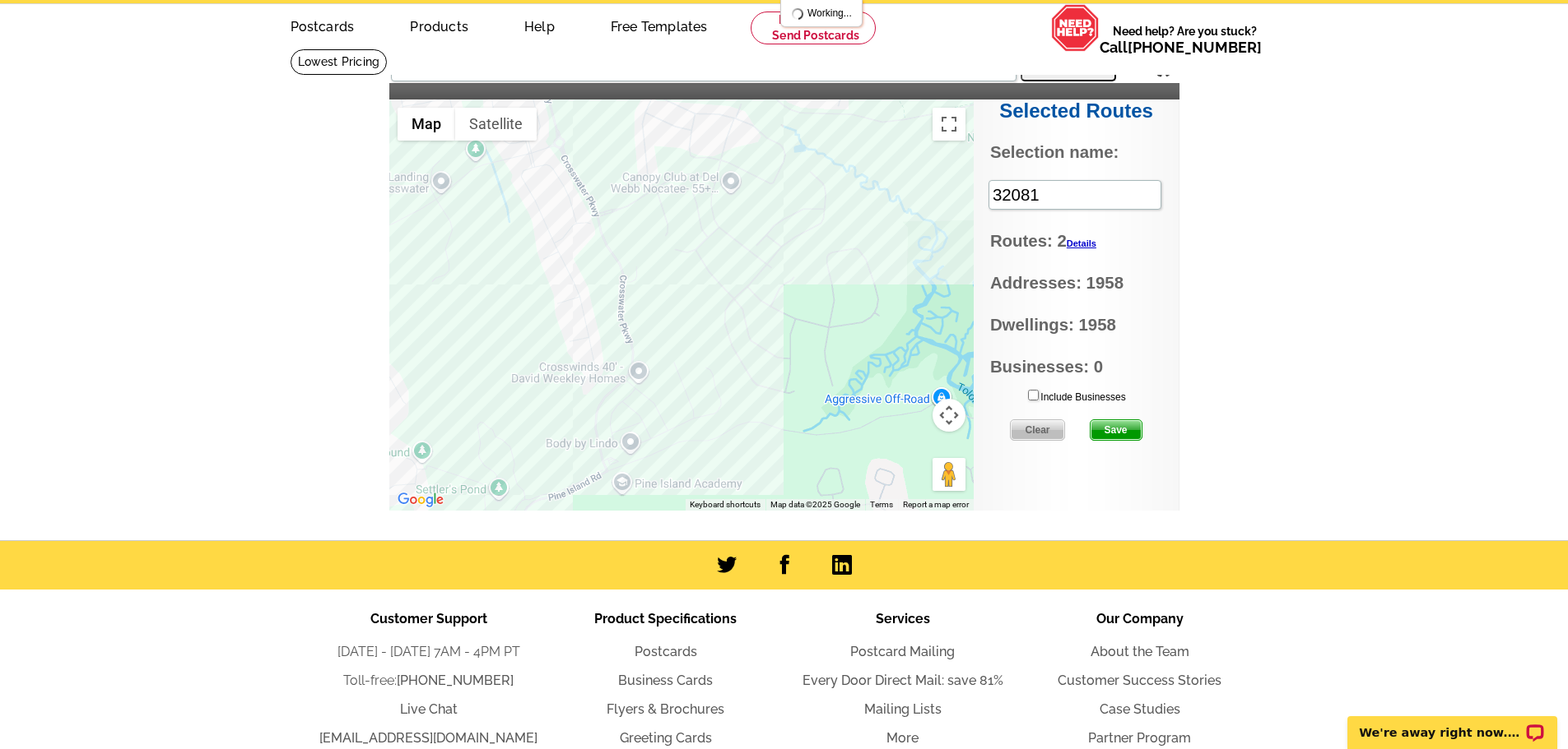
drag, startPoint x: 572, startPoint y: 414, endPoint x: 484, endPoint y: 297, distance: 146.4
click at [484, 297] on div at bounding box center [681, 305] width 585 height 411
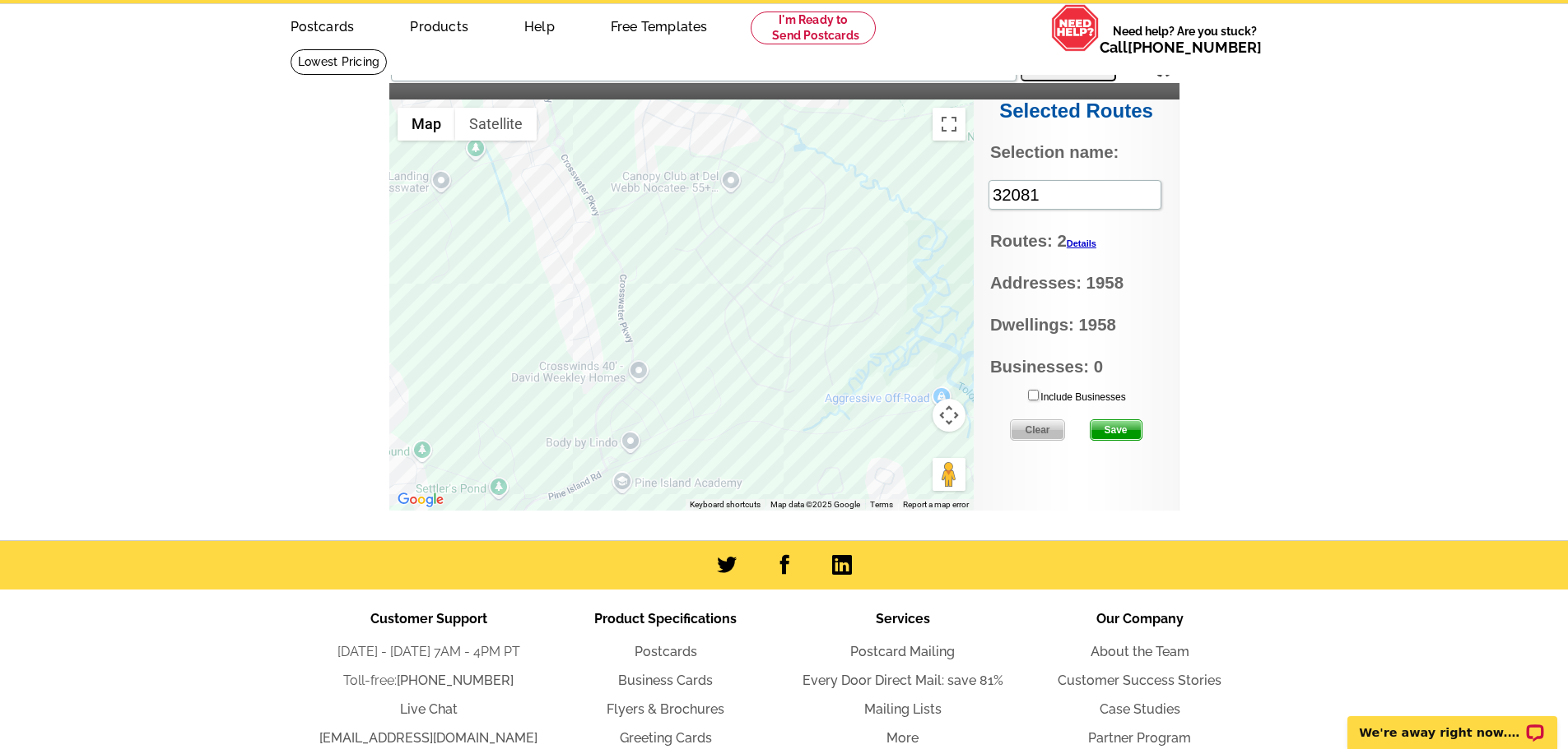
click at [1109, 431] on span "Save" at bounding box center [1115, 430] width 51 height 19
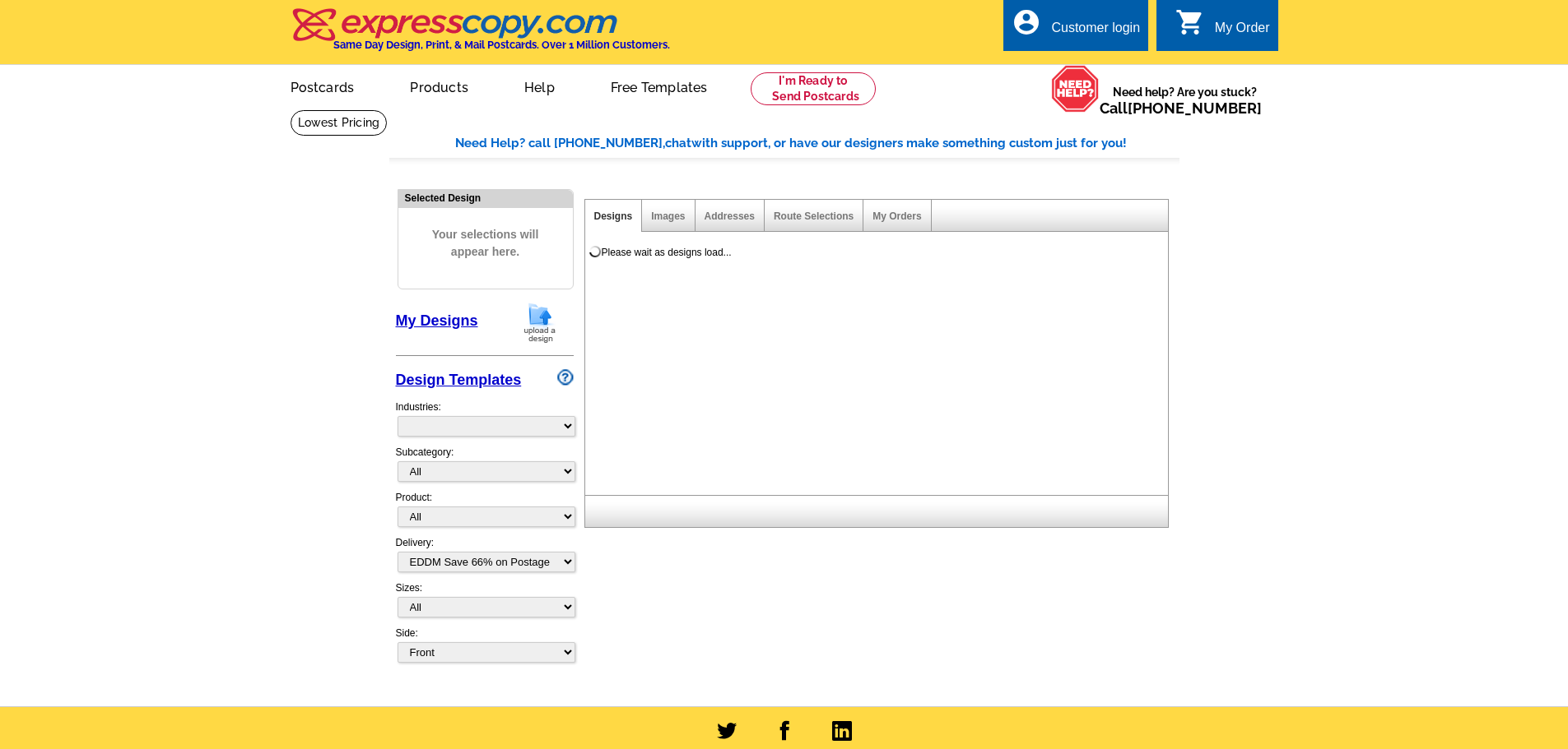
select select "4"
select select "785"
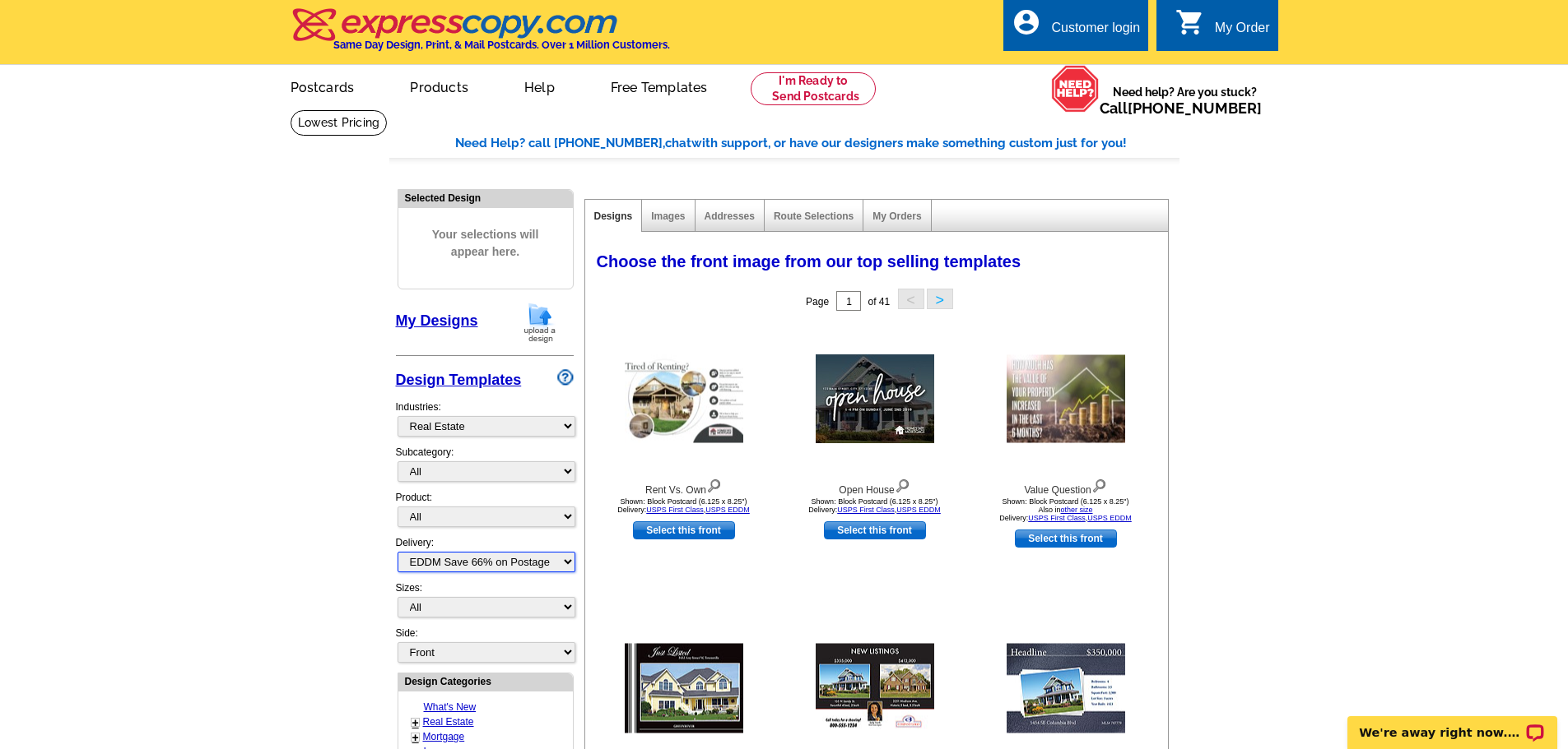
click at [564, 564] on select "All First Class Mail Shipped to Me EDDM Save 66% on Postage" at bounding box center [487, 561] width 178 height 20
click at [247, 530] on main "Need Help? call 800-260-5887, chat with support, or have our designers make som…" at bounding box center [784, 721] width 1568 height 1223
click at [469, 607] on select "All Jumbo Postcard (5.5" x 8.5") Regular Postcard (4.25" x 5.6") Panoramic Post…" at bounding box center [487, 607] width 178 height 20
select select "14"
click at [398, 598] on select "All Jumbo Postcard (5.5" x 8.5") Regular Postcard (4.25" x 5.6") Panoramic Post…" at bounding box center [487, 607] width 178 height 20
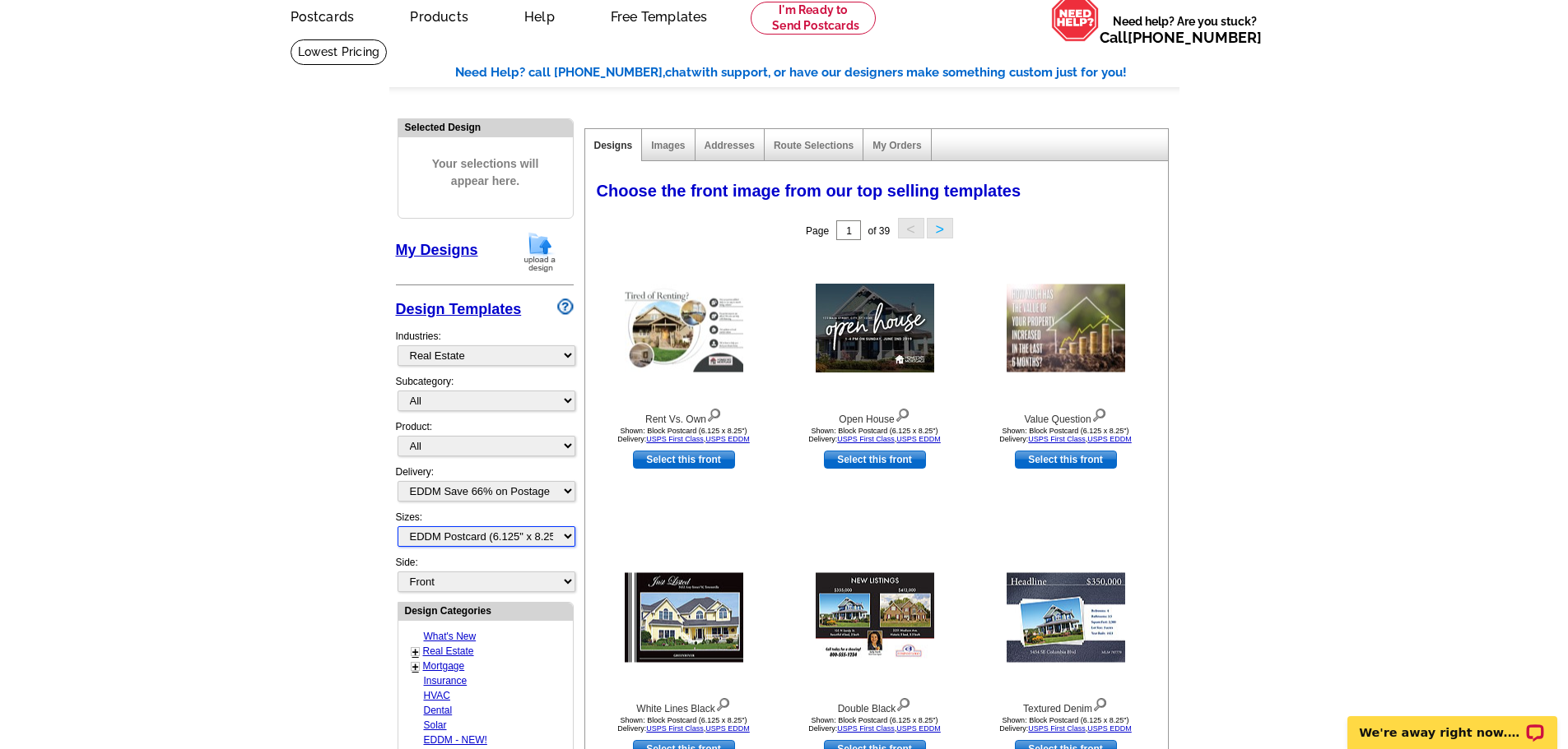
scroll to position [247, 0]
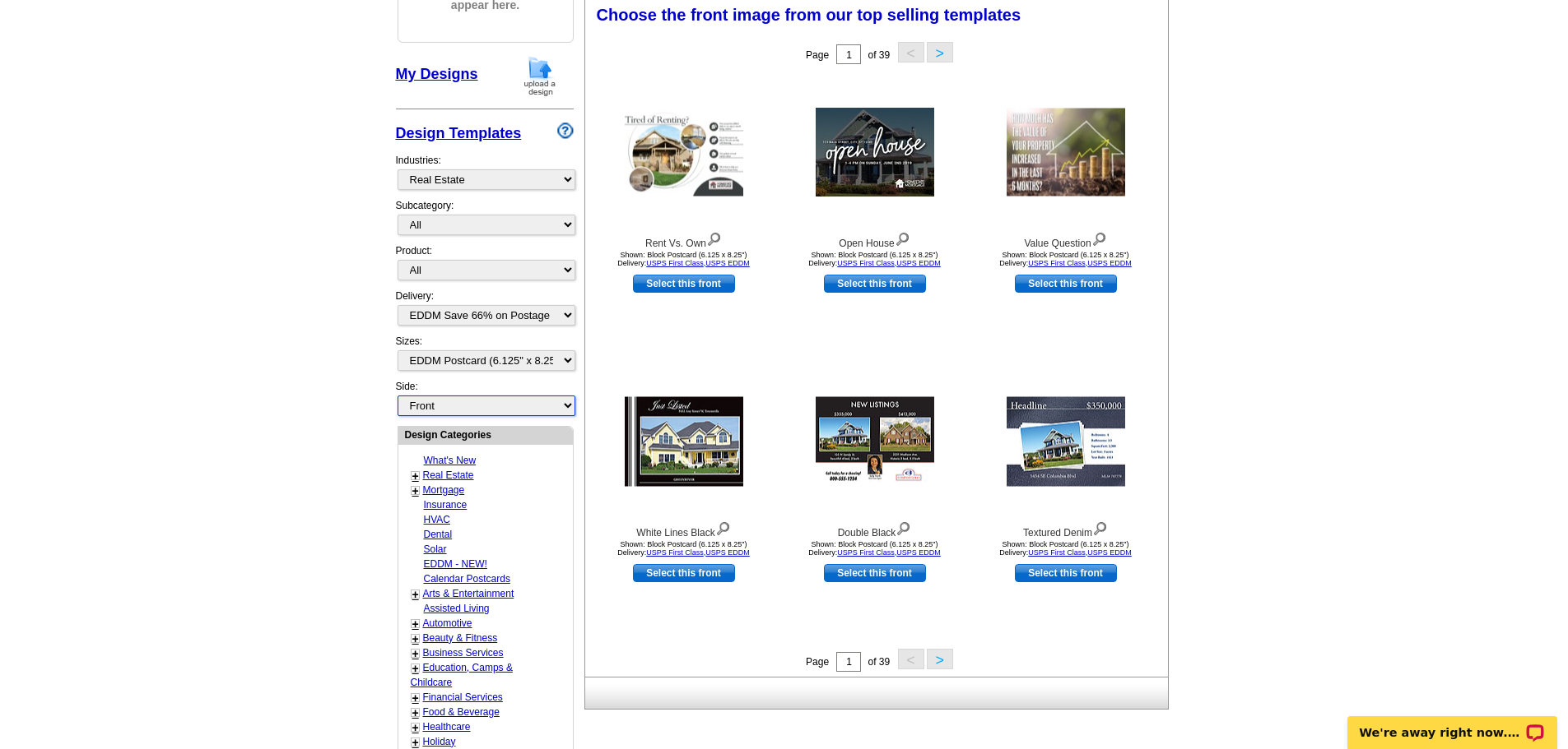
click at [519, 405] on select "Front Back" at bounding box center [487, 405] width 178 height 20
click at [285, 412] on main "Need Help? call 800-260-5887, chat with support, or have our designers make som…" at bounding box center [784, 474] width 1568 height 1223
click at [459, 413] on select "Front Back" at bounding box center [487, 405] width 178 height 20
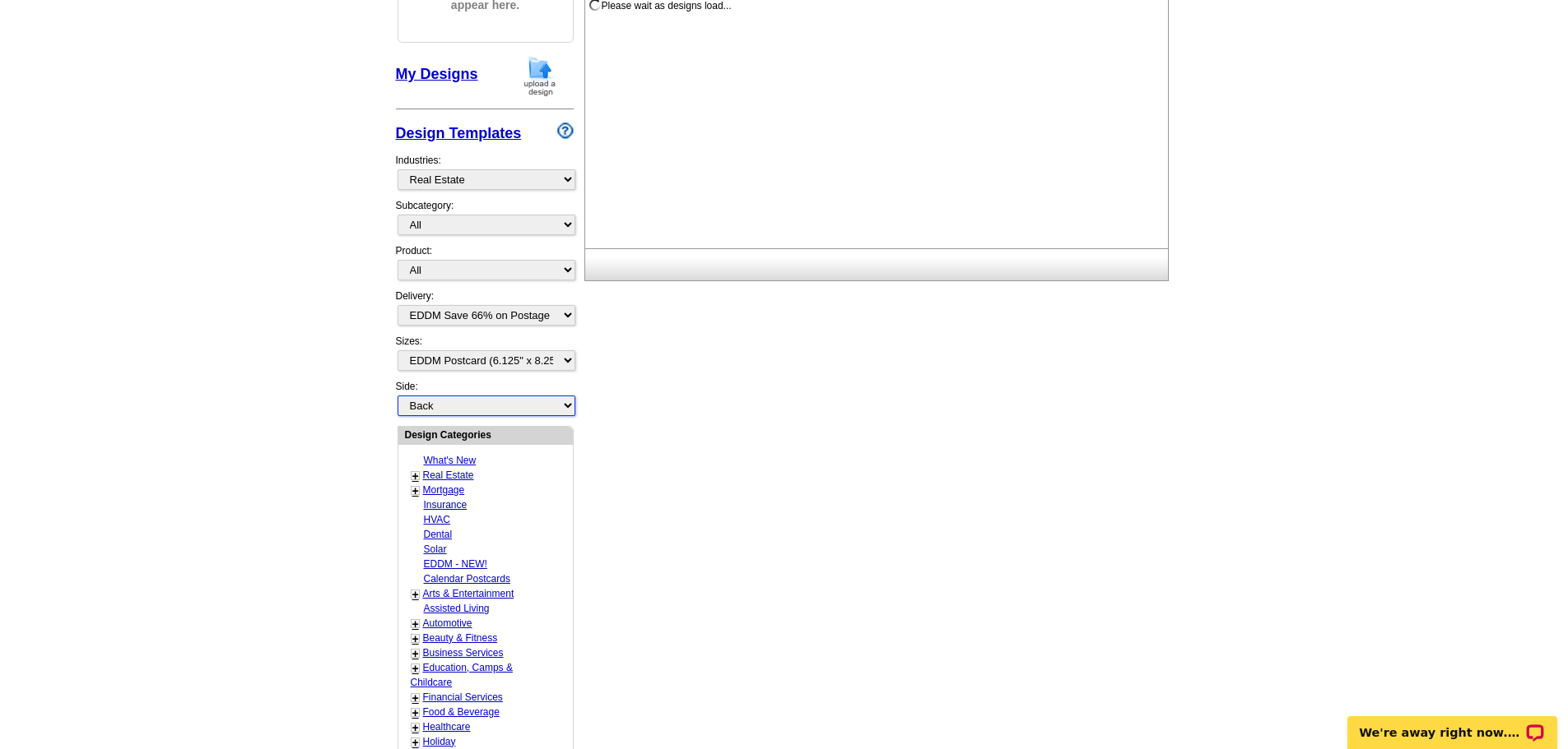
click at [398, 397] on select "Front Back" at bounding box center [487, 405] width 178 height 20
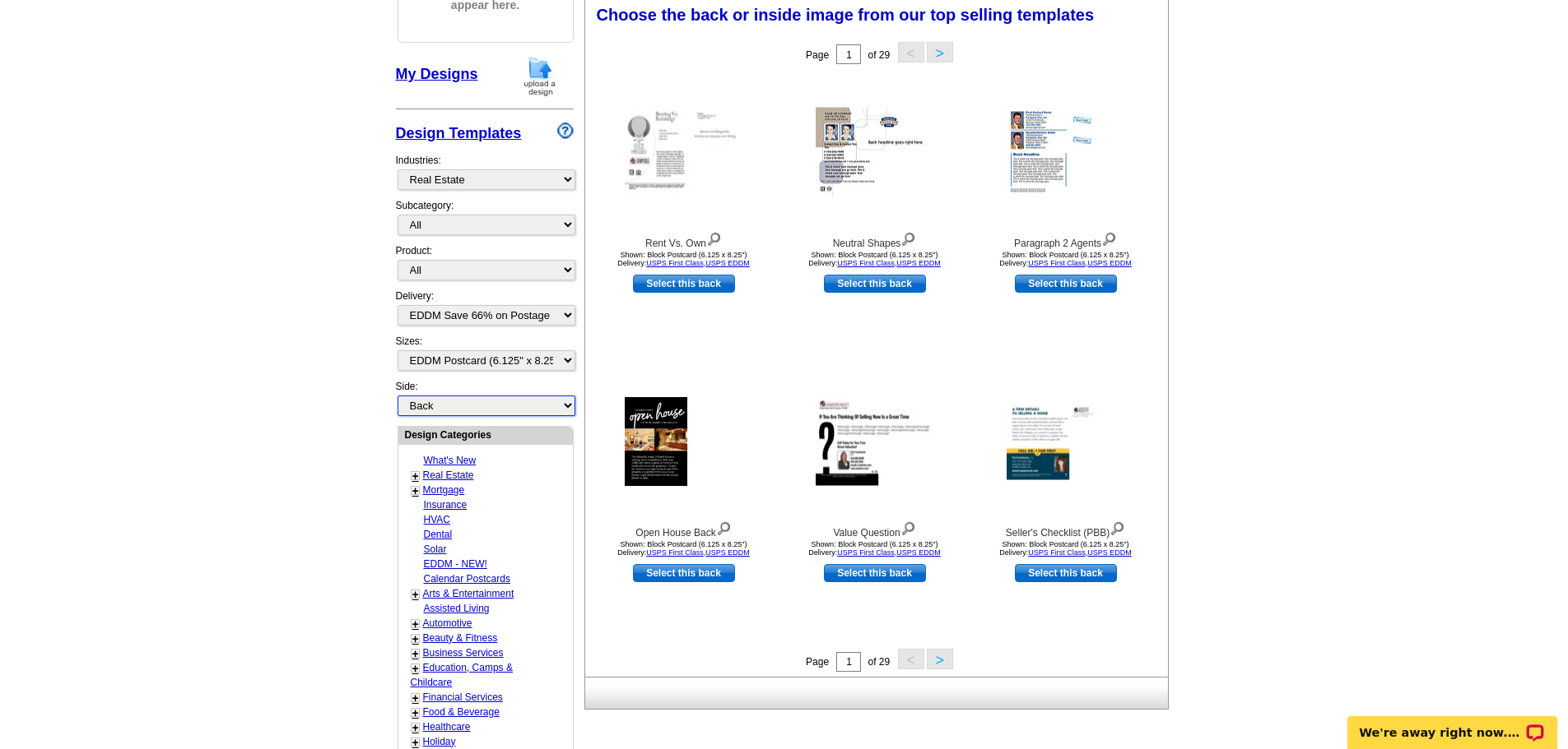
click at [471, 405] on select "Front Back" at bounding box center [487, 405] width 178 height 20
click at [398, 397] on select "Front Back" at bounding box center [487, 405] width 178 height 20
select select "front"
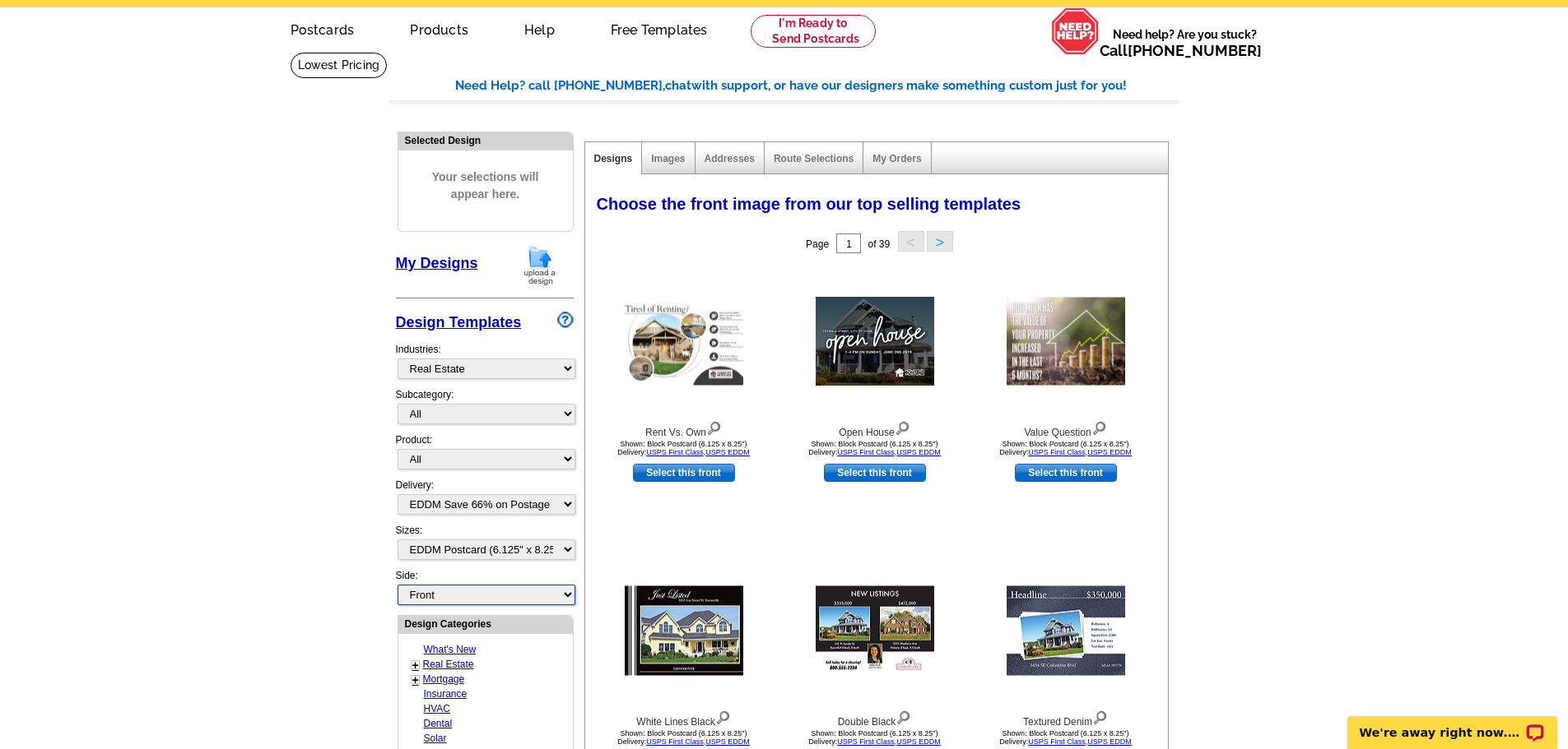
scroll to position [0, 0]
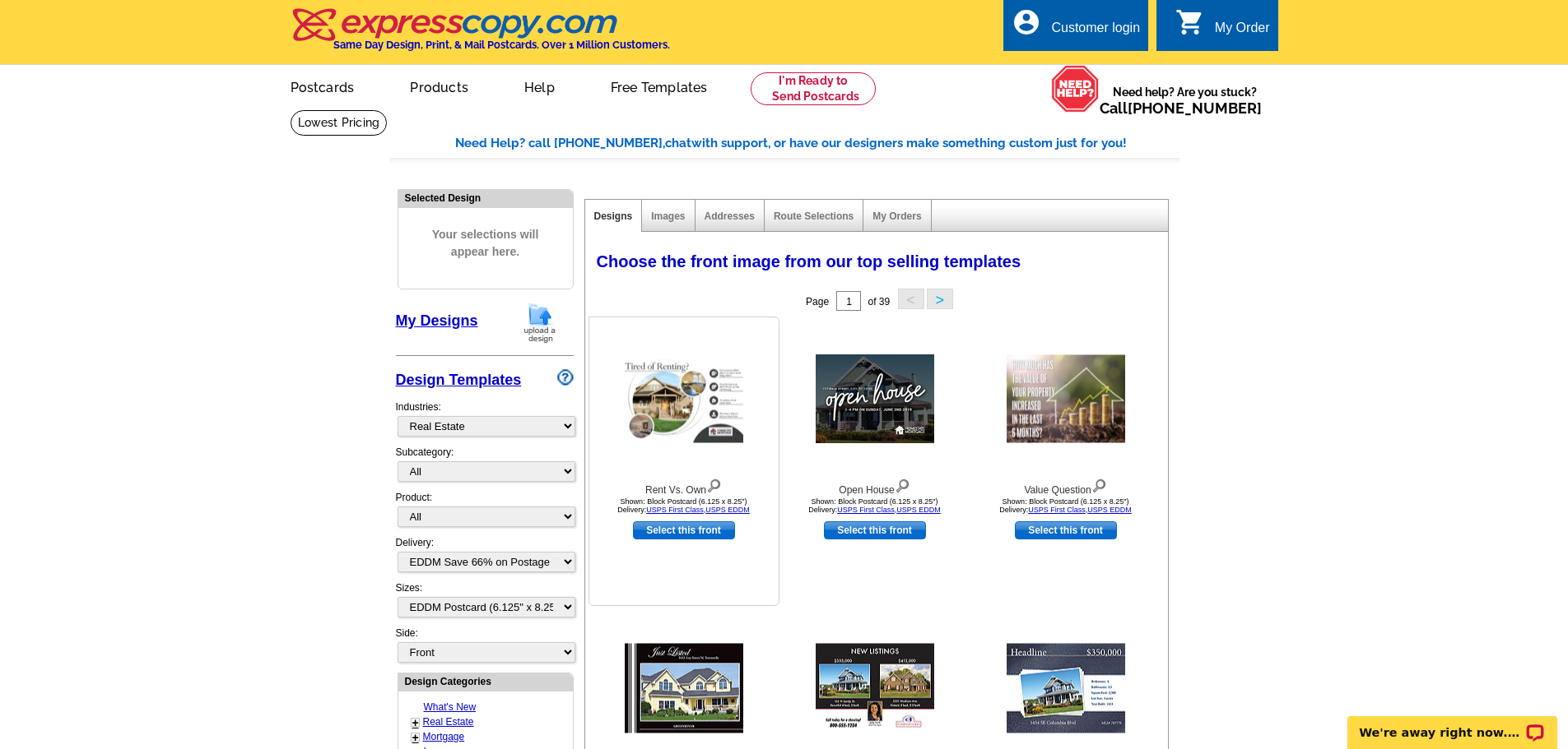
click at [701, 396] on img at bounding box center [683, 399] width 118 height 88
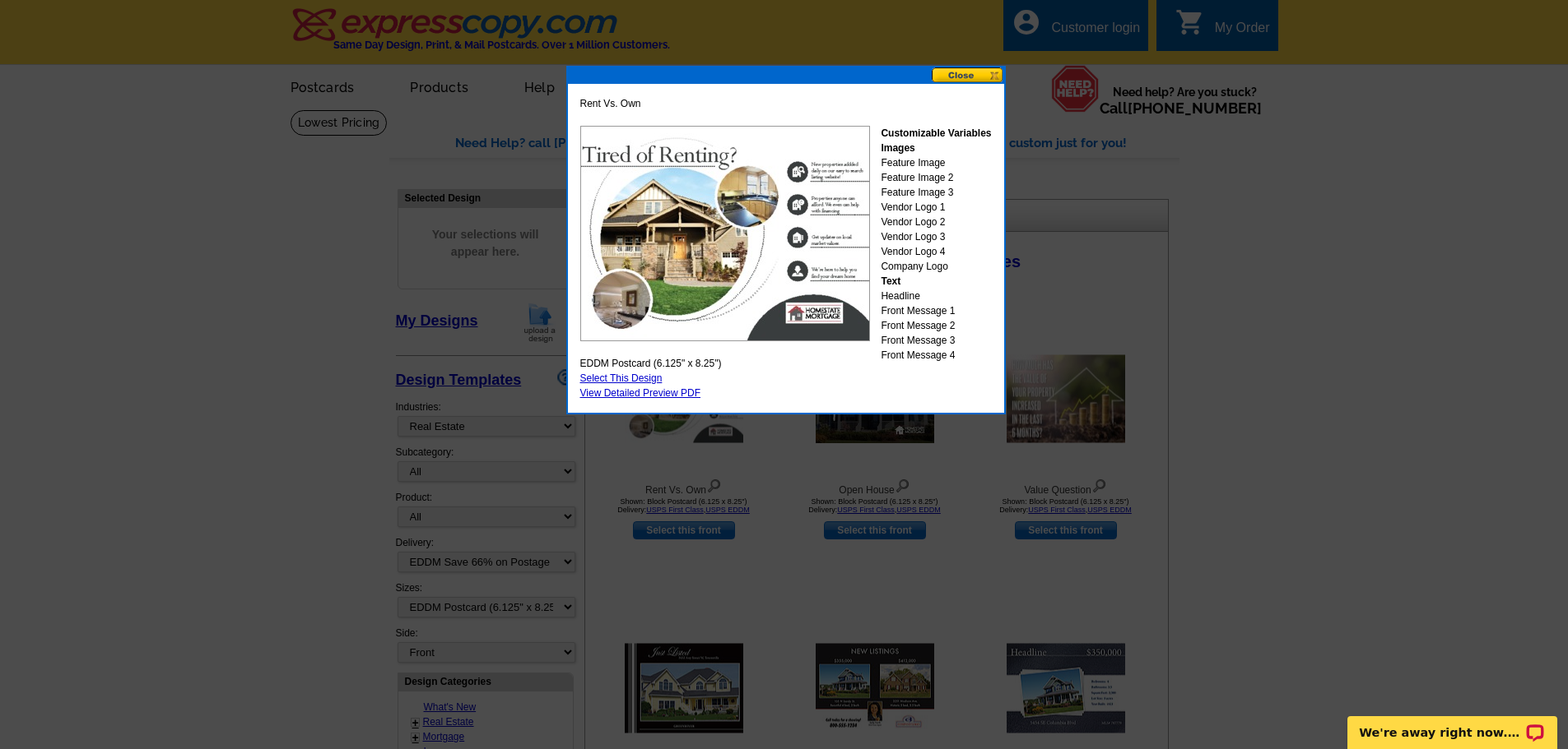
click at [949, 78] on button at bounding box center [967, 75] width 73 height 15
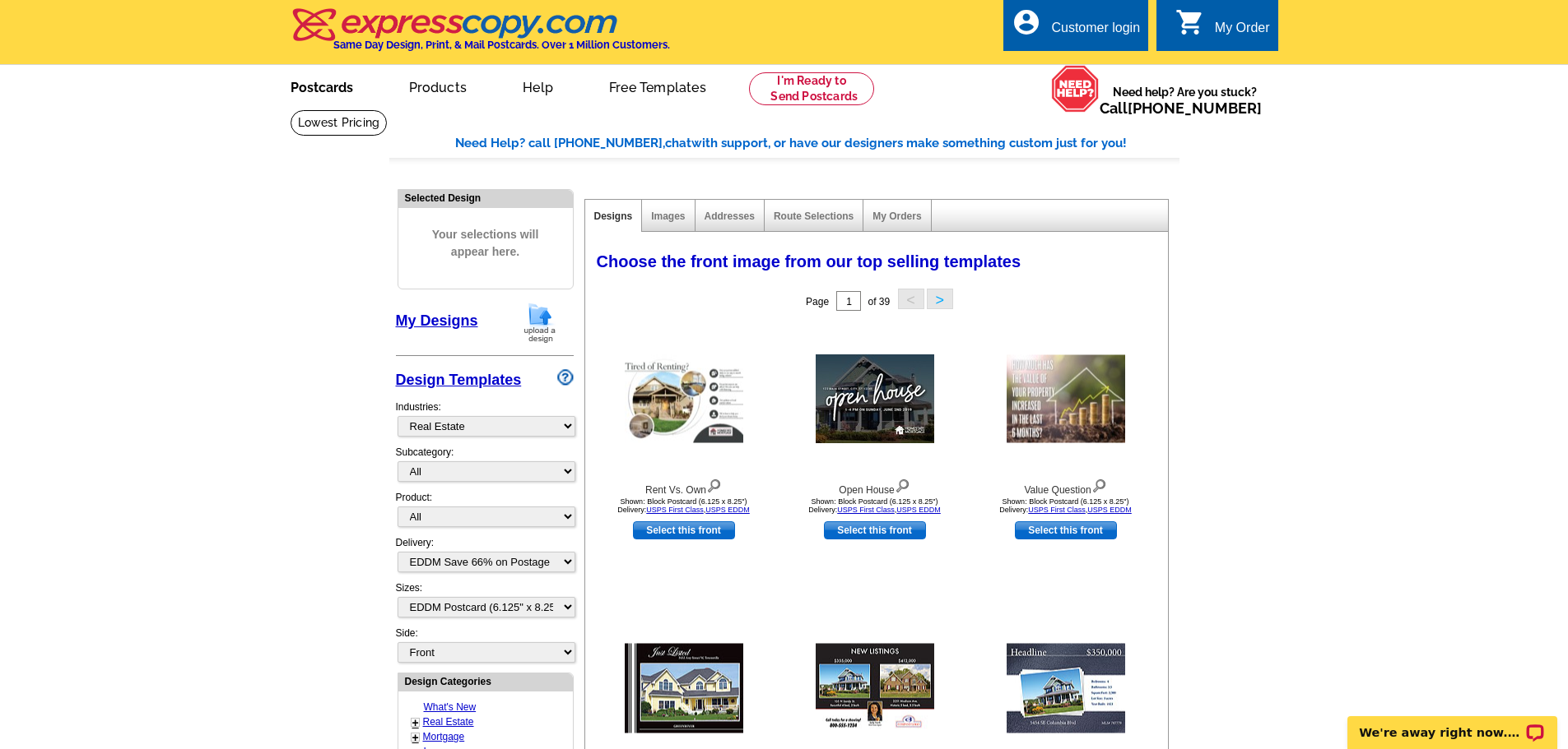
click at [317, 89] on link "Postcards" at bounding box center [321, 86] width 115 height 39
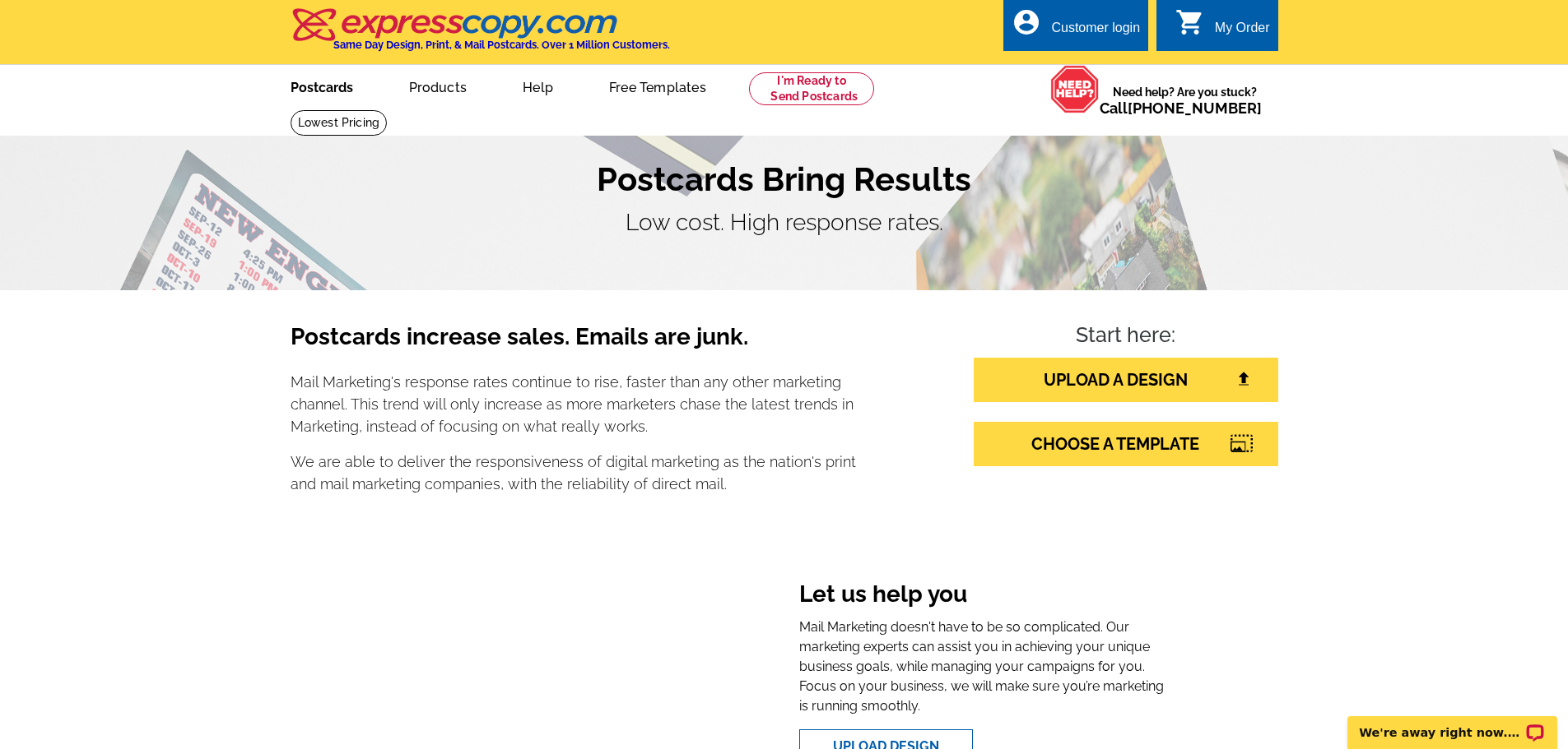
click at [333, 85] on link "Postcards" at bounding box center [321, 86] width 115 height 39
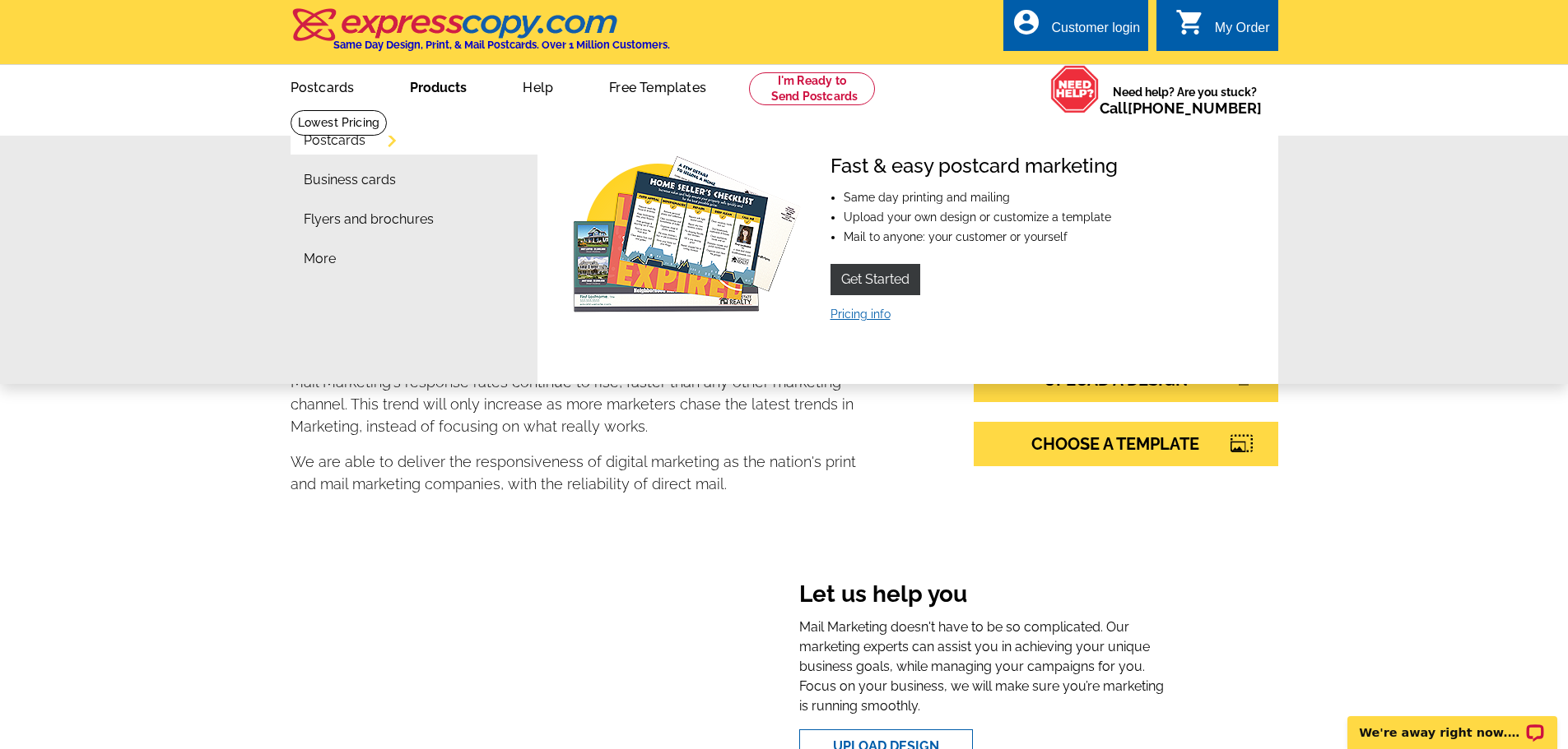
click at [869, 311] on link "Pricing info" at bounding box center [860, 315] width 60 height 14
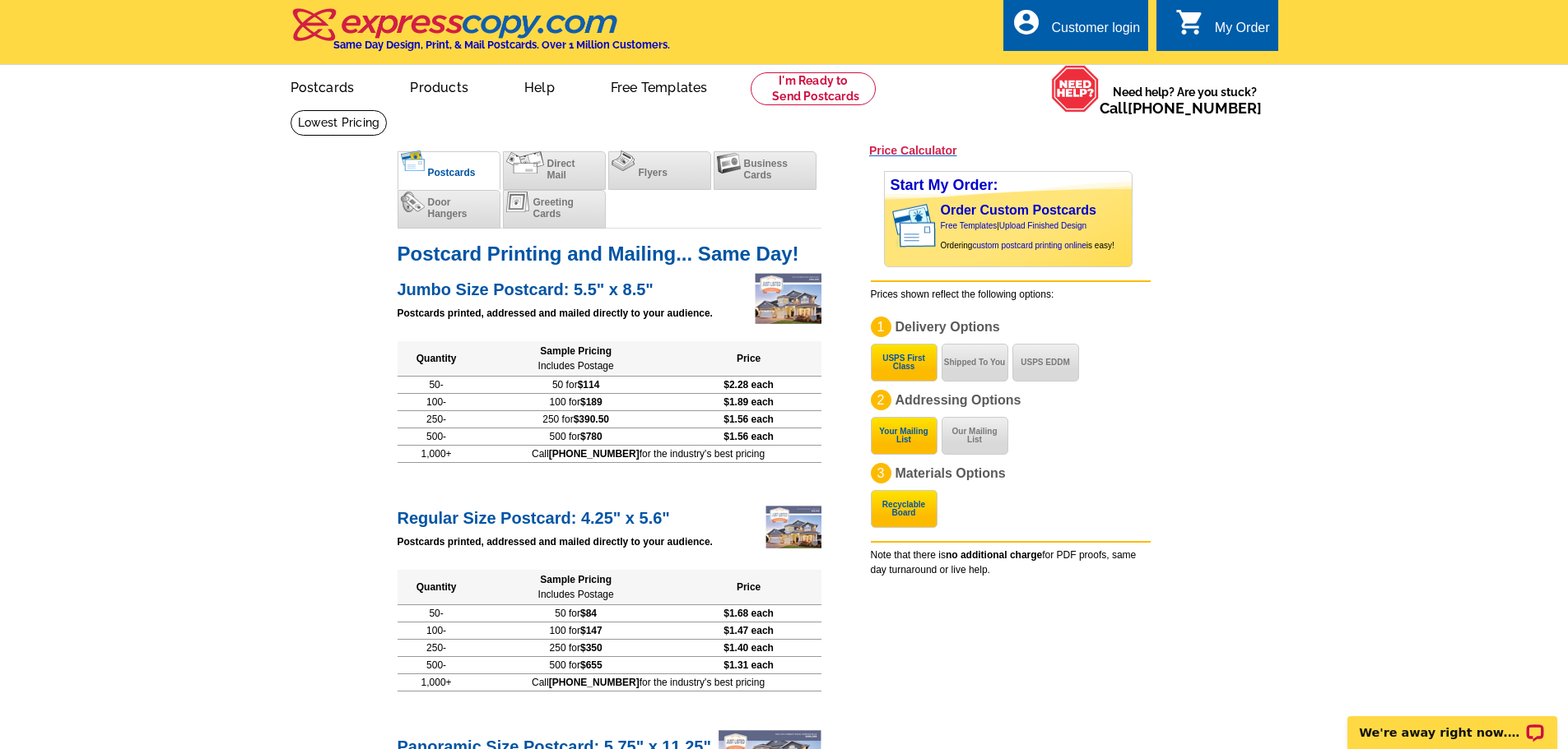
click at [931, 149] on h3 "Price Calculator" at bounding box center [913, 150] width 88 height 15
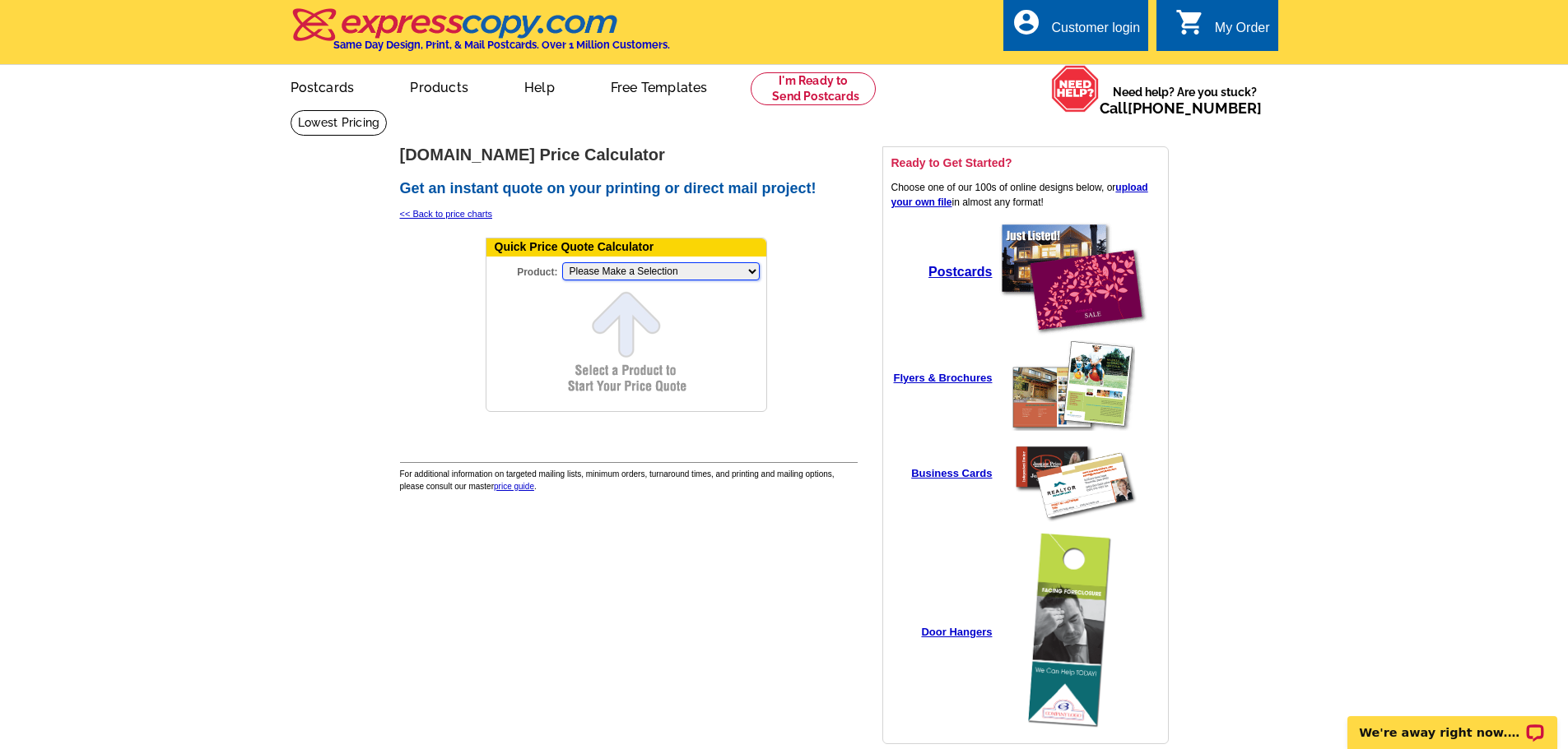
click at [724, 272] on select "Please Make a Selection Jumbo Postcard (5.5" x 8.5") Regular Postcard (4.25" x …" at bounding box center [661, 271] width 197 height 18
select select "14"
click at [562, 263] on select "Please Make a Selection Jumbo Postcard (5.5" x 8.5") Regular Postcard (4.25" x …" at bounding box center [661, 271] width 197 height 18
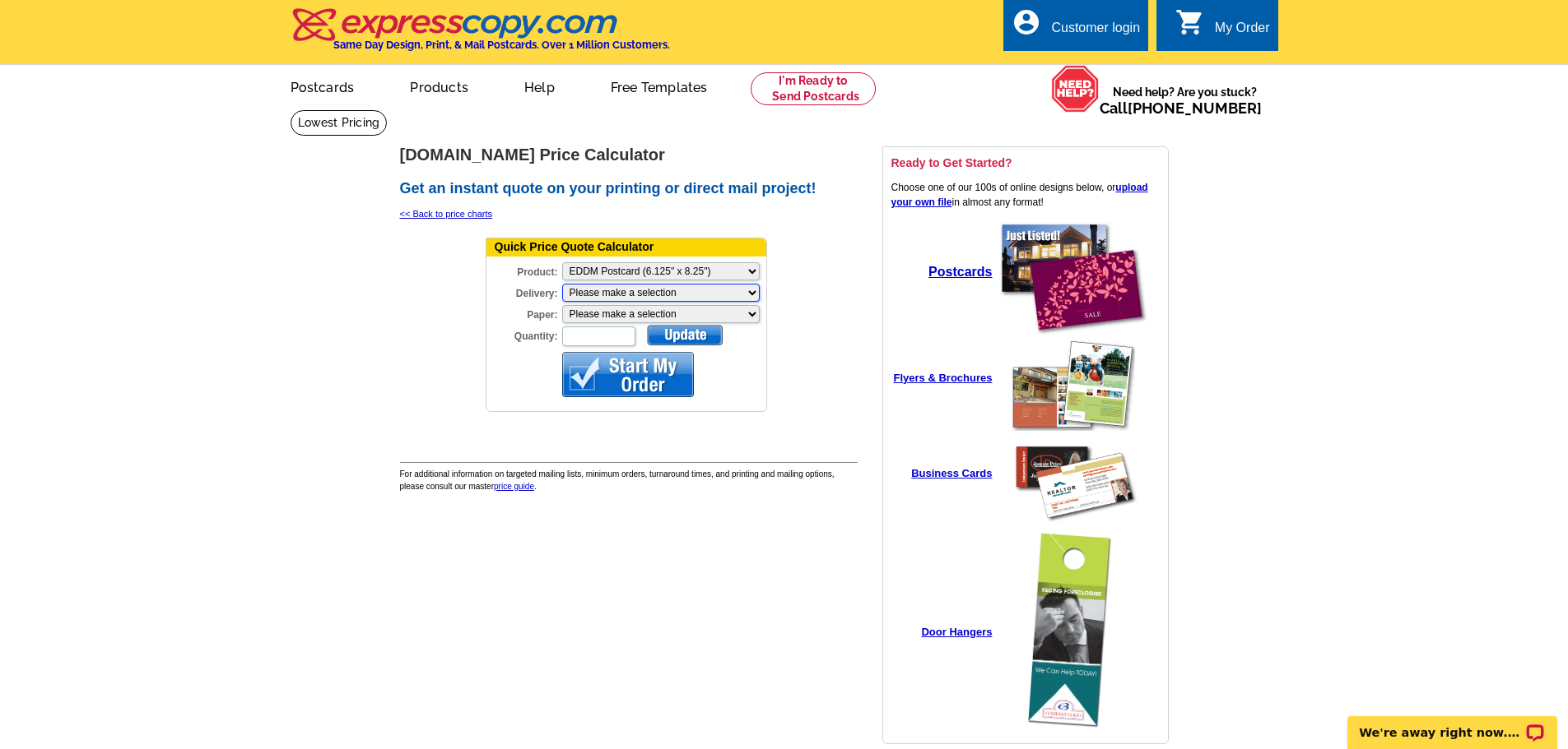
click at [628, 294] on select "Please make a selection Print + Address+USPS First Class Print-Only+Shipped To …" at bounding box center [661, 292] width 197 height 18
select select "3"
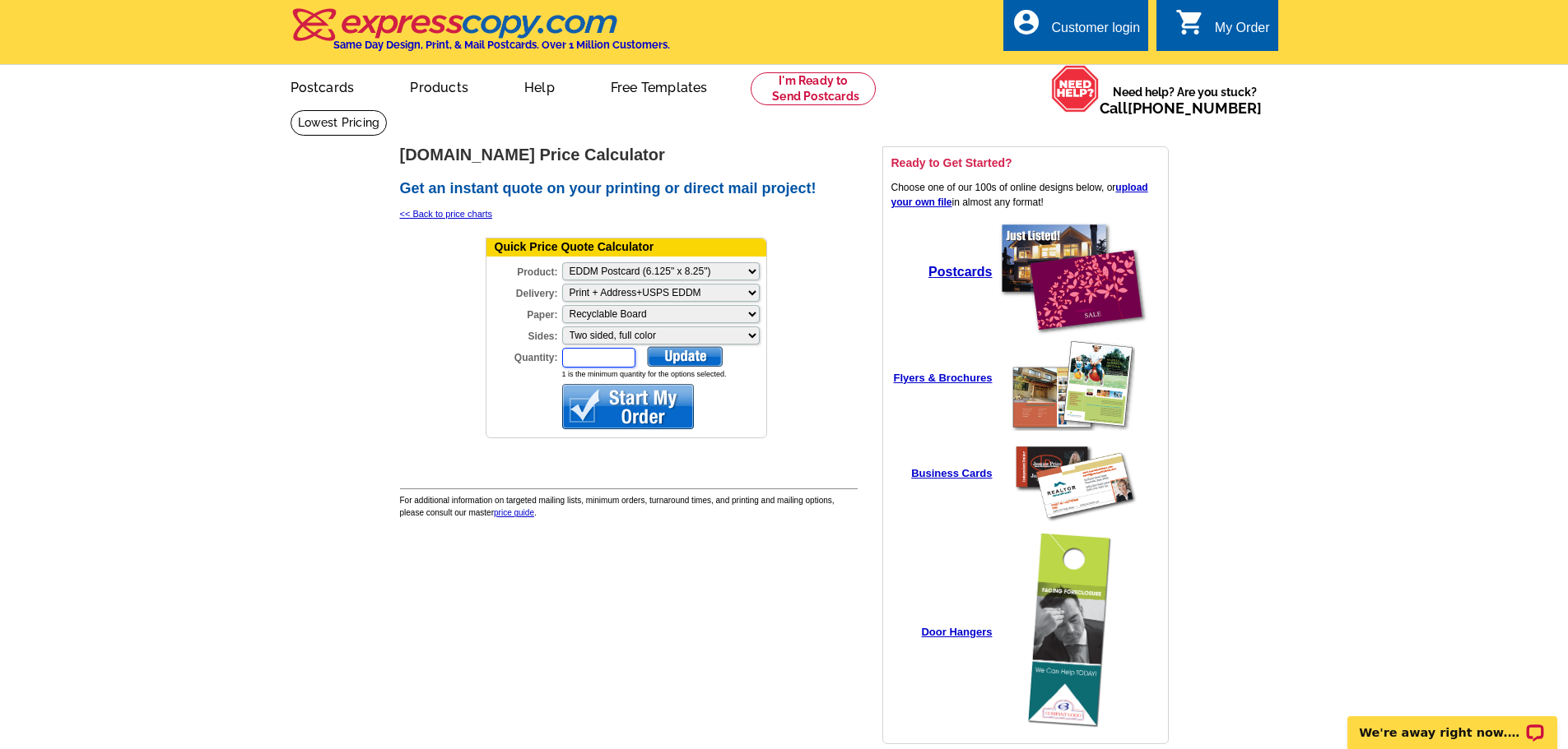
click at [607, 359] on input "Quantity:" at bounding box center [599, 358] width 74 height 19
click at [686, 353] on div at bounding box center [684, 356] width 75 height 20
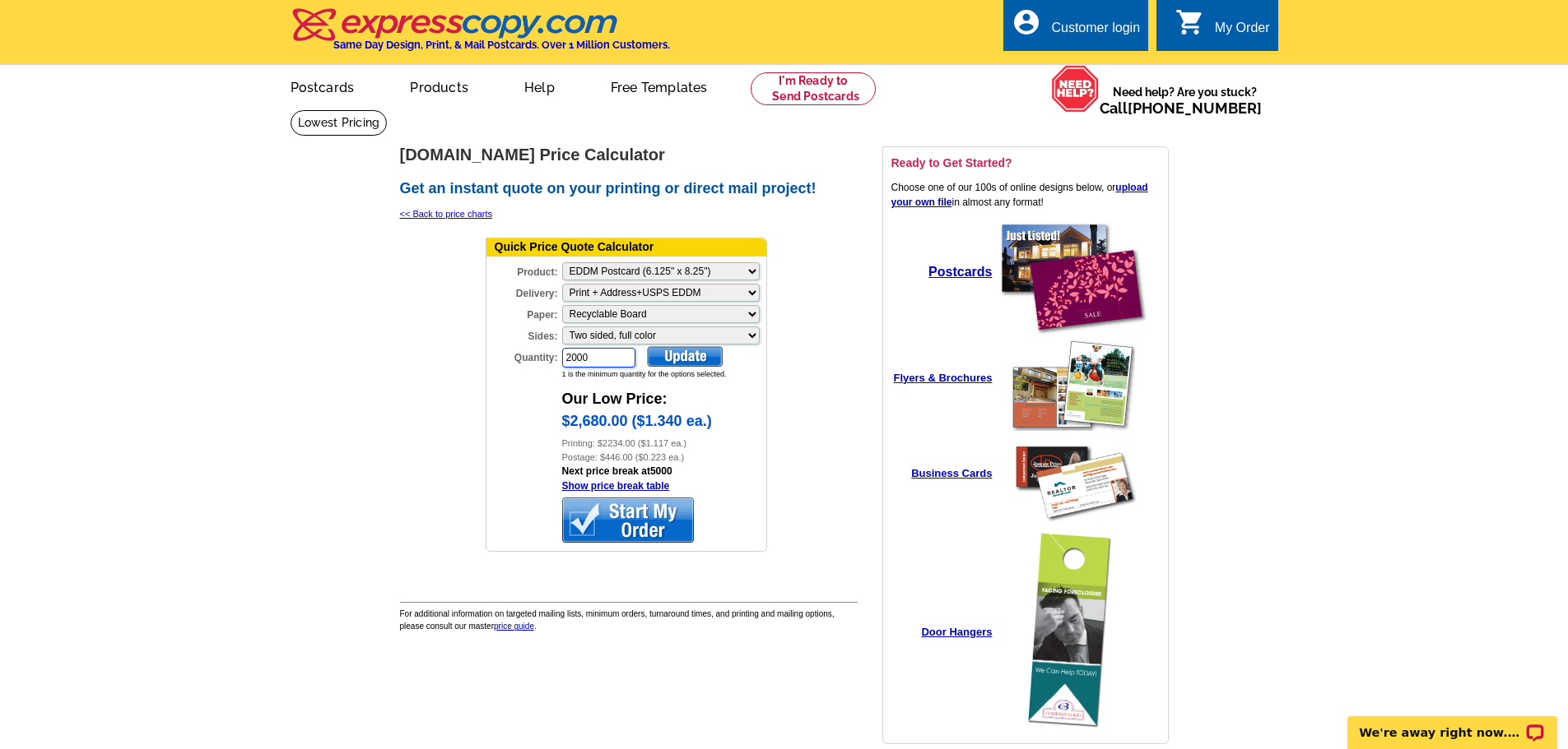
drag, startPoint x: 610, startPoint y: 359, endPoint x: 518, endPoint y: 344, distance: 93.2
click at [519, 344] on form "Quick Price Quote Calculator Product: Please Make a Selection Jumbo Postcard (5…" at bounding box center [626, 396] width 282 height 315
type input "1500"
click at [670, 356] on div at bounding box center [684, 356] width 75 height 20
click at [712, 337] on select "Please make a selection Two sided, full color" at bounding box center [661, 336] width 197 height 18
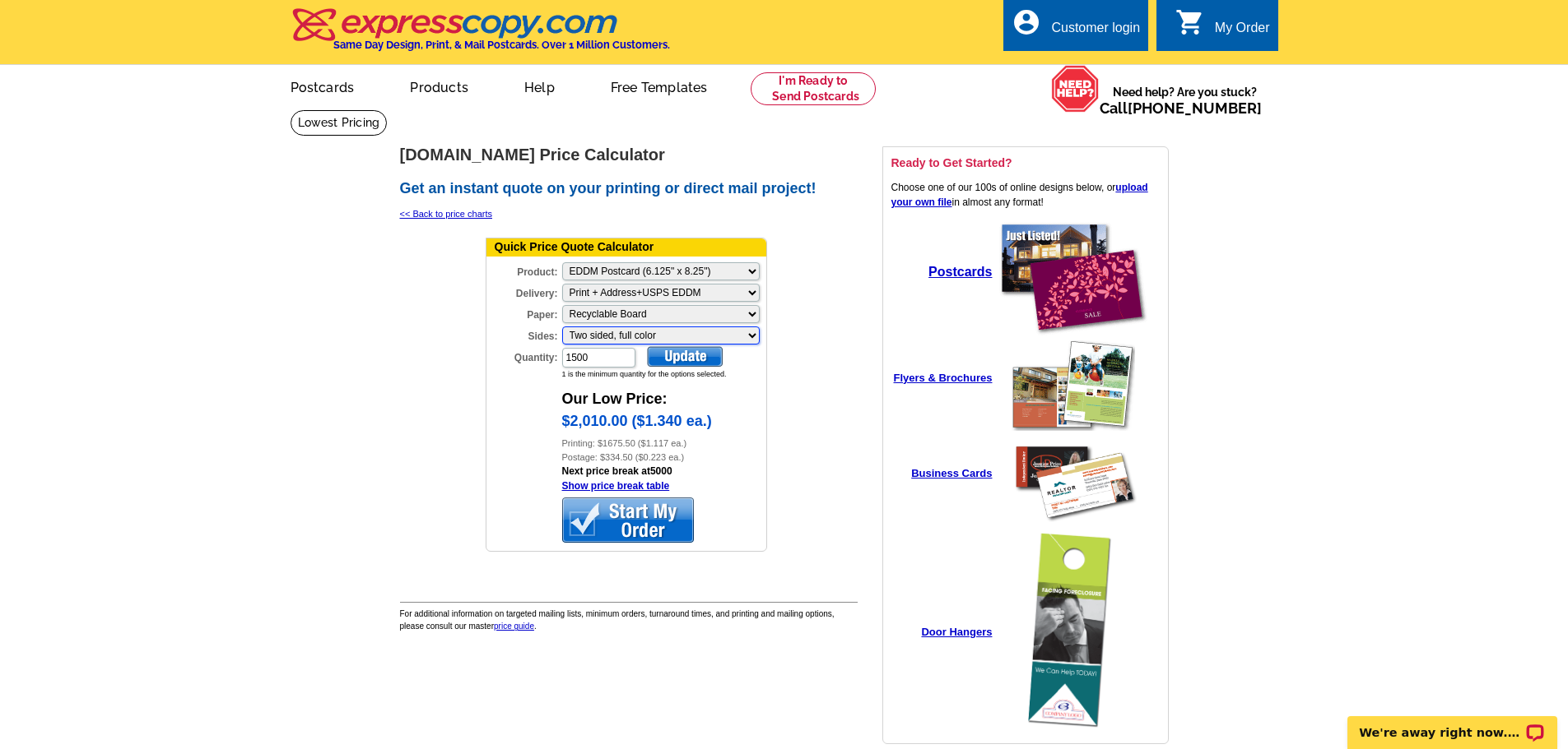
click at [562, 327] on select "Please make a selection Two sided, full color" at bounding box center [661, 336] width 197 height 18
click at [351, 394] on main "expresscopy.com > Price Guide > Price Calculator expresscopy.com Price Calculat…" at bounding box center [784, 445] width 1568 height 673
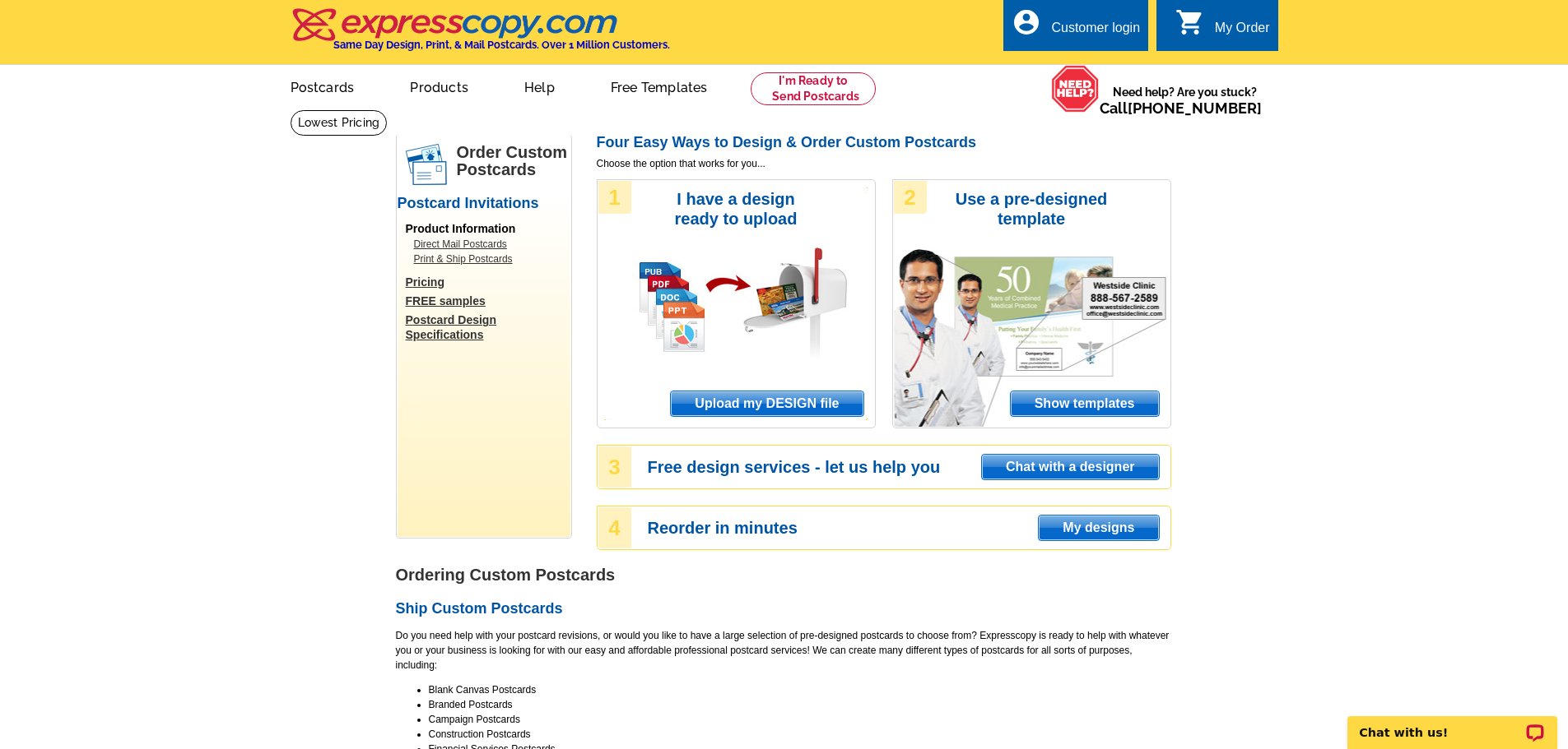
click at [420, 283] on link "Pricing" at bounding box center [488, 282] width 165 height 15
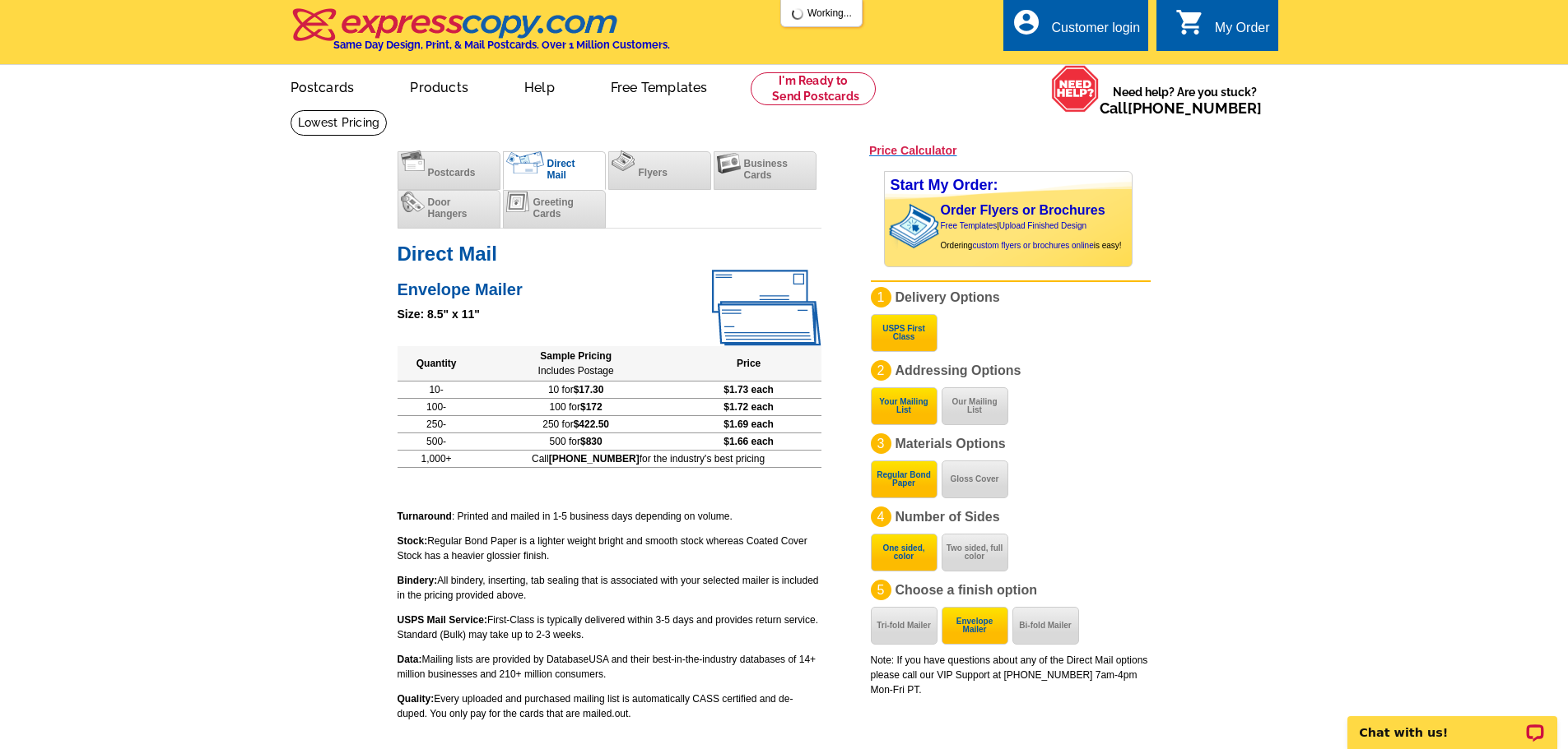
click at [900, 149] on h3 "Price Calculator" at bounding box center [913, 150] width 88 height 15
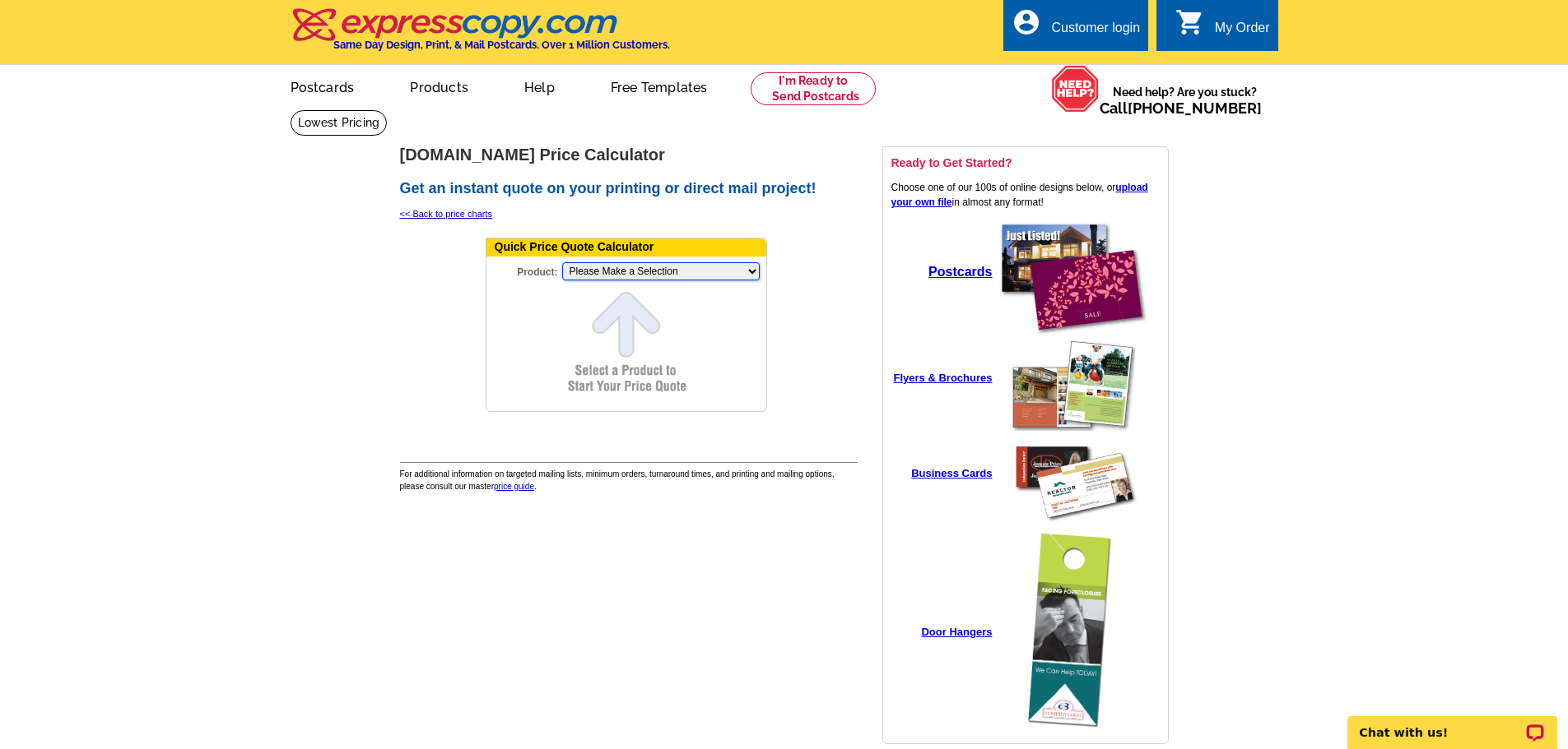
click at [654, 278] on select "Please Make a Selection Jumbo Postcard (5.5" x 8.5") Regular Postcard (4.25" x …" at bounding box center [661, 271] width 197 height 18
select select "2"
click at [562, 263] on select "Please Make a Selection Jumbo Postcard (5.5" x 8.5") Regular Postcard (4.25" x …" at bounding box center [661, 271] width 197 height 18
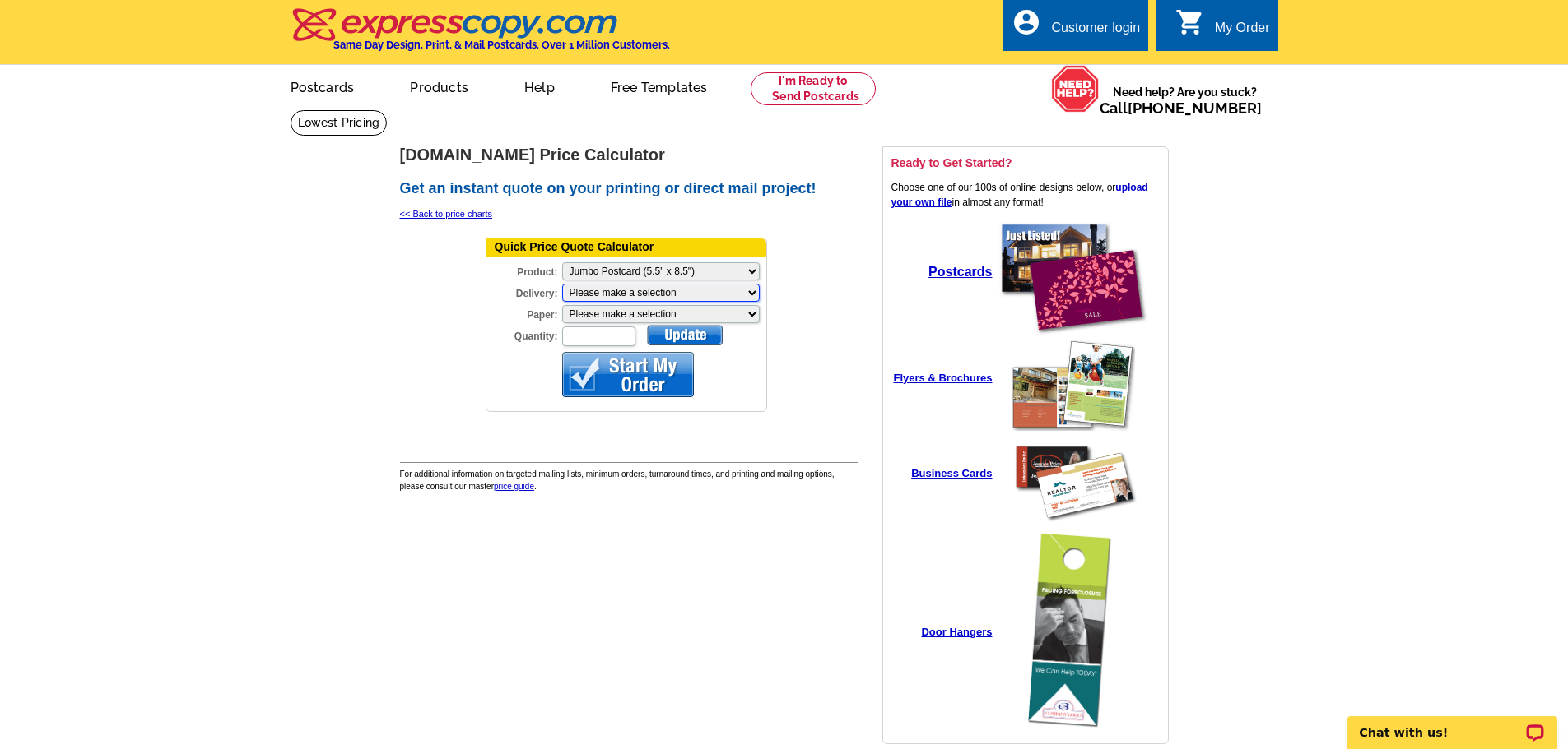
click at [601, 294] on select "Please make a selection Print + Address+USPS First Class Print-Only+Shipped To …" at bounding box center [661, 292] width 197 height 18
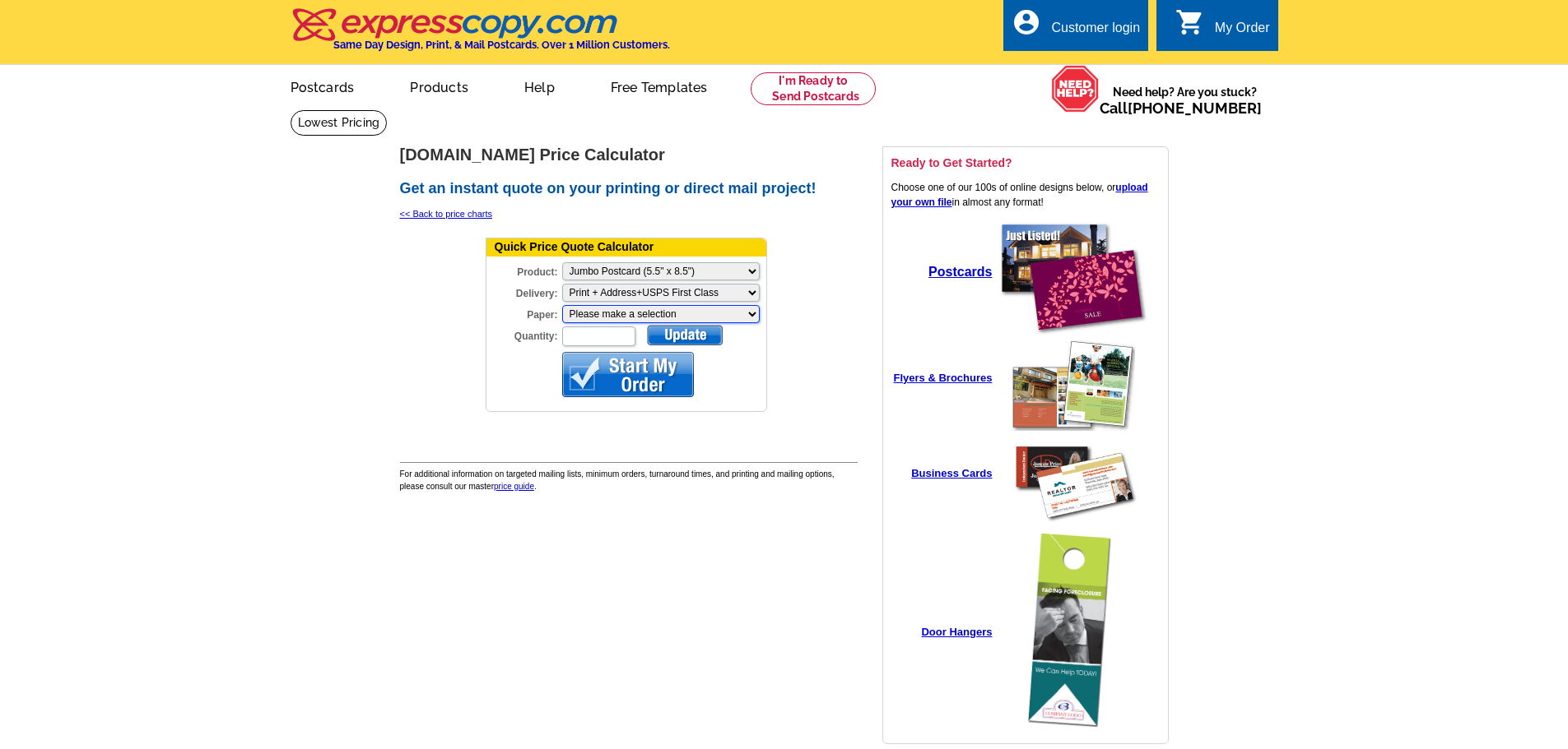
click at [607, 317] on select "Please make a selection Recyclable Board Magnetic Stock" at bounding box center [661, 314] width 197 height 18
select select "3"
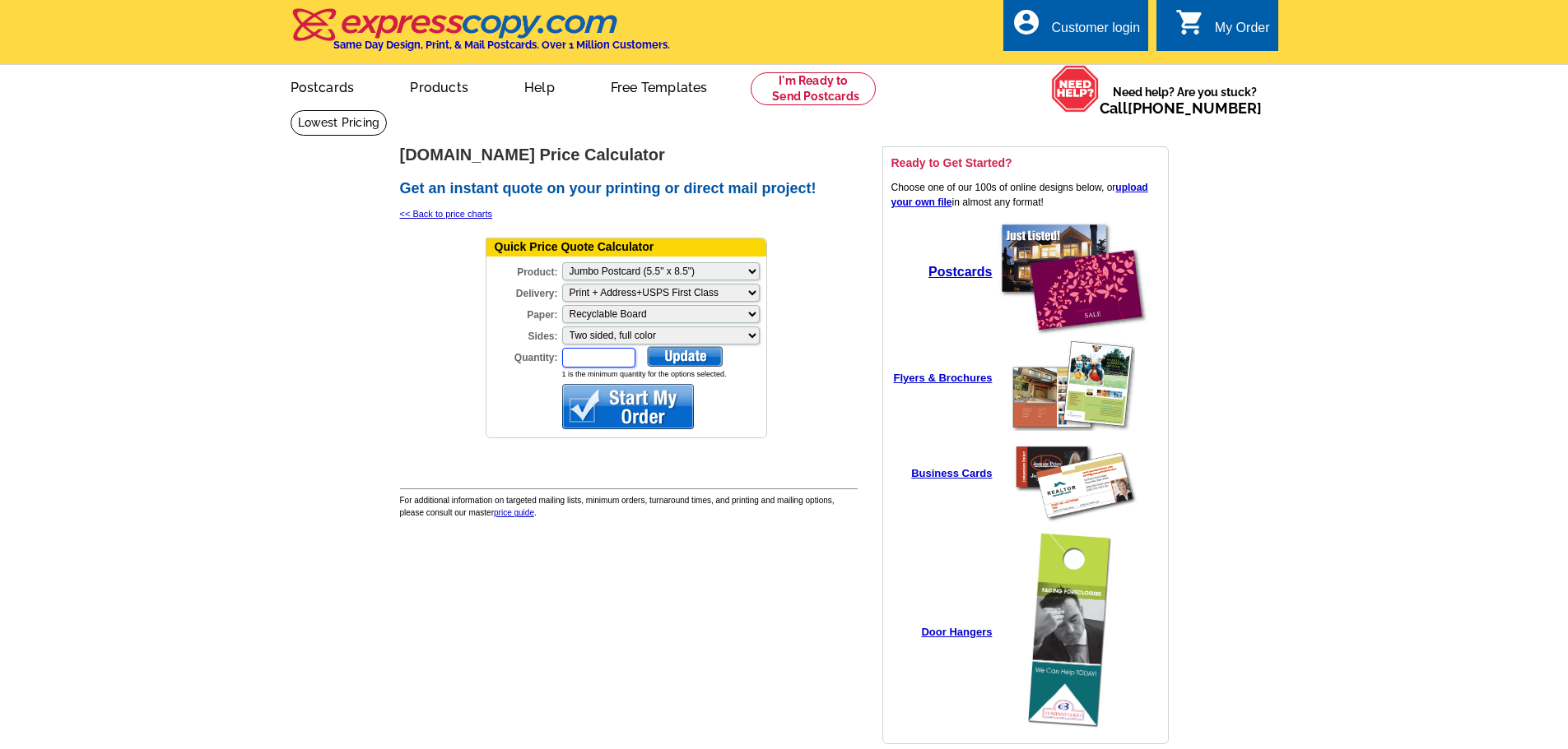
click at [601, 359] on input "Quantity:" at bounding box center [599, 358] width 74 height 19
click at [585, 356] on input "Quantity:" at bounding box center [599, 358] width 74 height 19
type input "800"
click at [677, 364] on div at bounding box center [684, 356] width 75 height 20
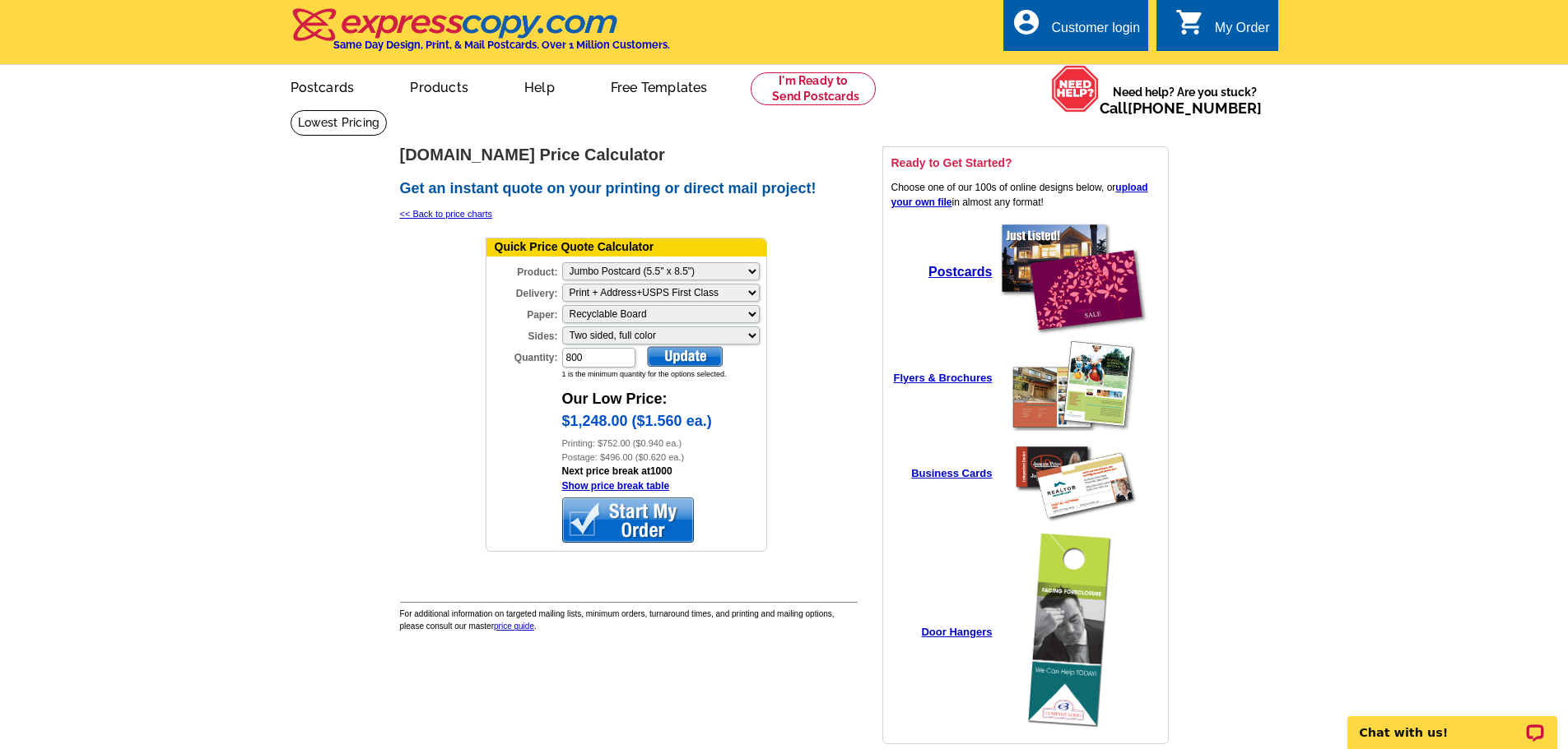
click at [347, 370] on main "[DOMAIN_NAME] > Price Guide > Price Calculator [DOMAIN_NAME] Price Calculator G…" at bounding box center [784, 445] width 1568 height 673
